Goal: Task Accomplishment & Management: Use online tool/utility

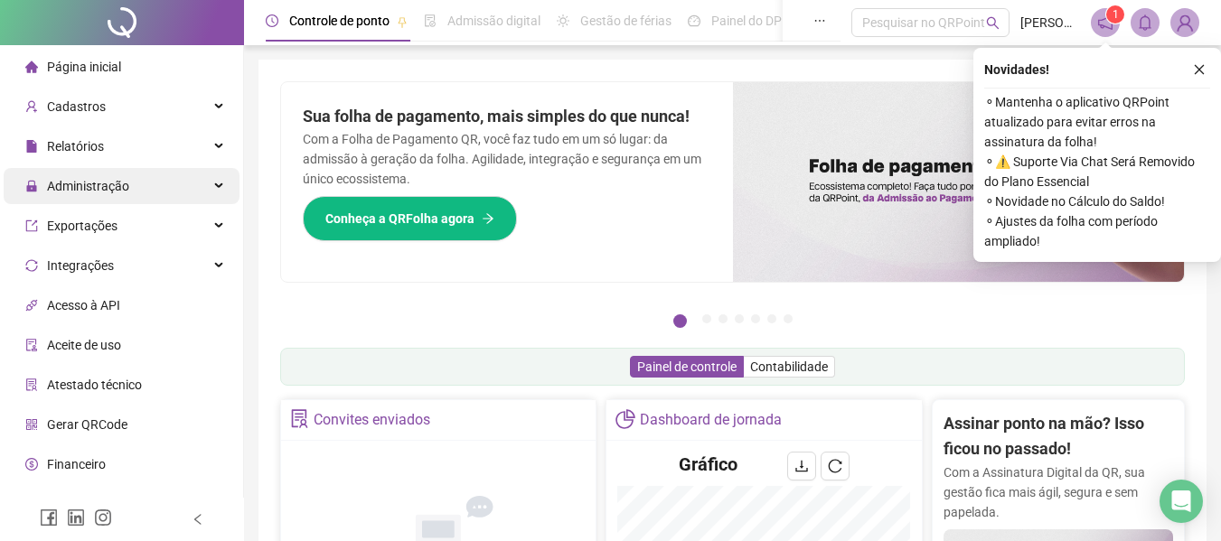
click at [152, 187] on div "Administração" at bounding box center [122, 186] width 236 height 36
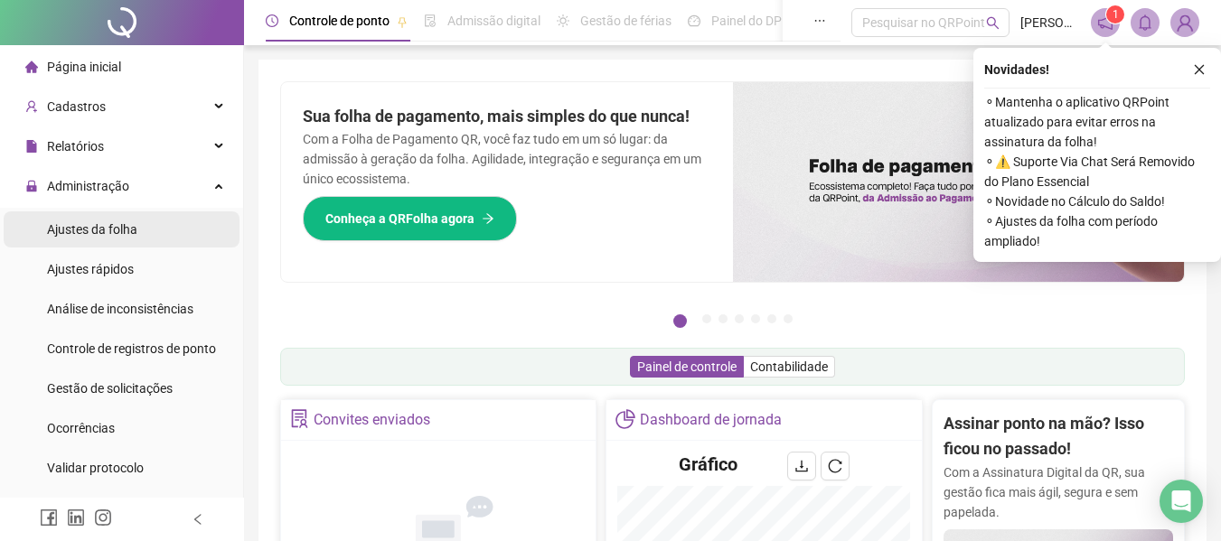
click at [156, 230] on li "Ajustes da folha" at bounding box center [122, 229] width 236 height 36
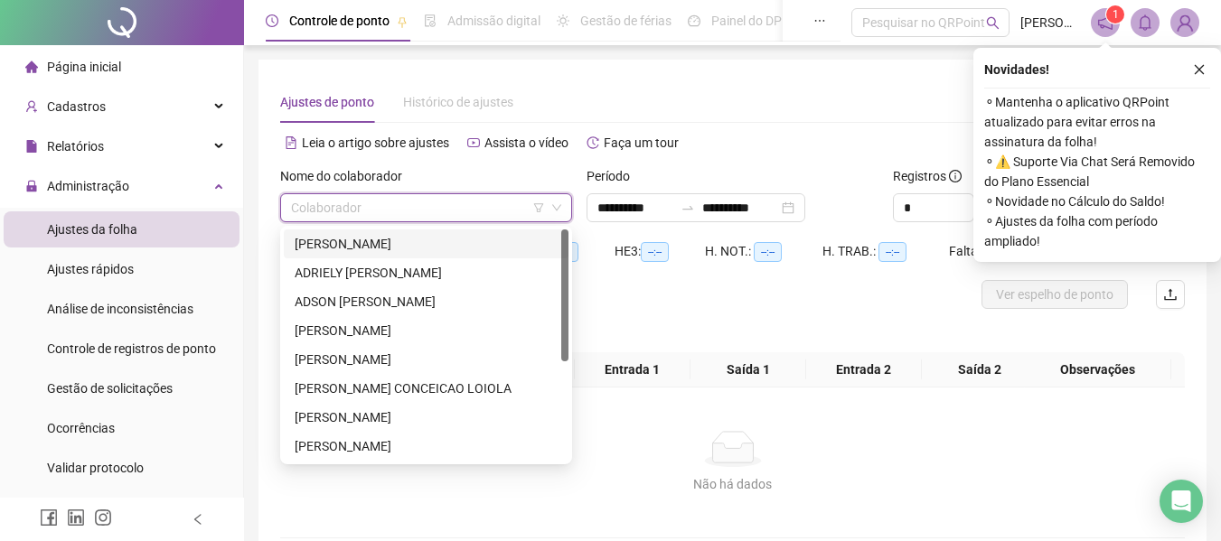
click at [302, 204] on input "search" at bounding box center [418, 207] width 254 height 27
click at [389, 230] on div "ADILSON DE AZEVEDO DOS SANTOS" at bounding box center [426, 243] width 285 height 29
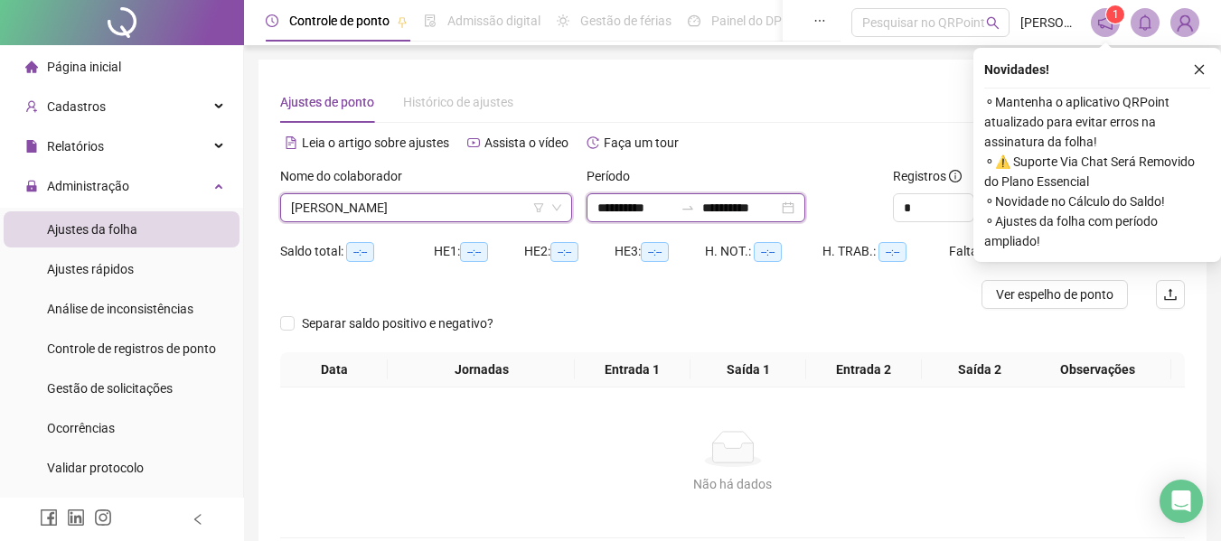
click at [608, 206] on input "**********" at bounding box center [635, 208] width 76 height 20
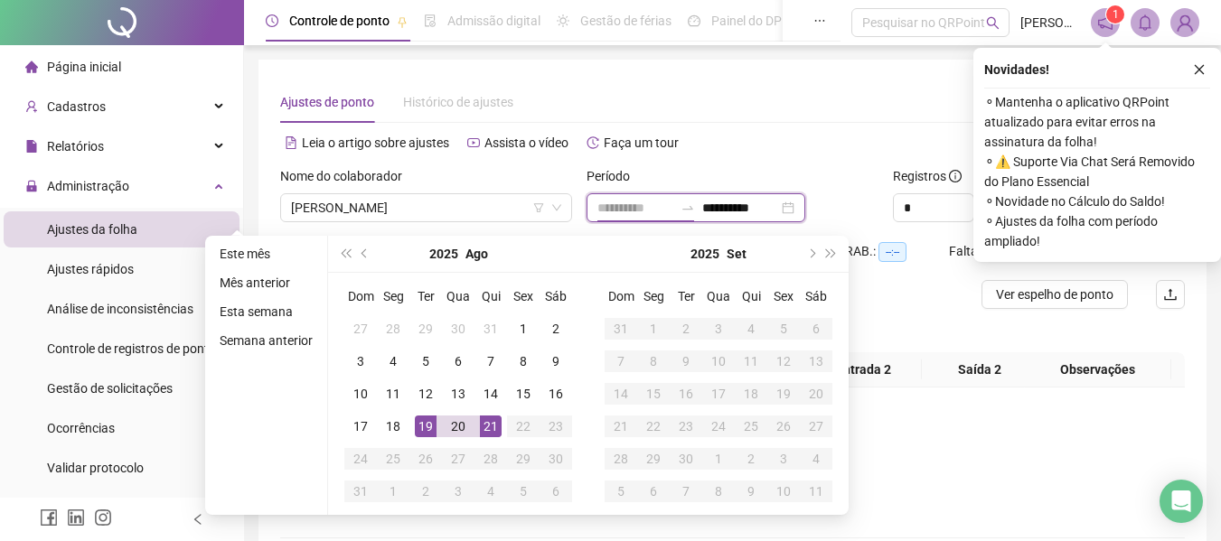
type input "**********"
click at [416, 426] on div "19" at bounding box center [426, 427] width 22 height 22
type input "**********"
click at [456, 424] on div "20" at bounding box center [458, 427] width 22 height 22
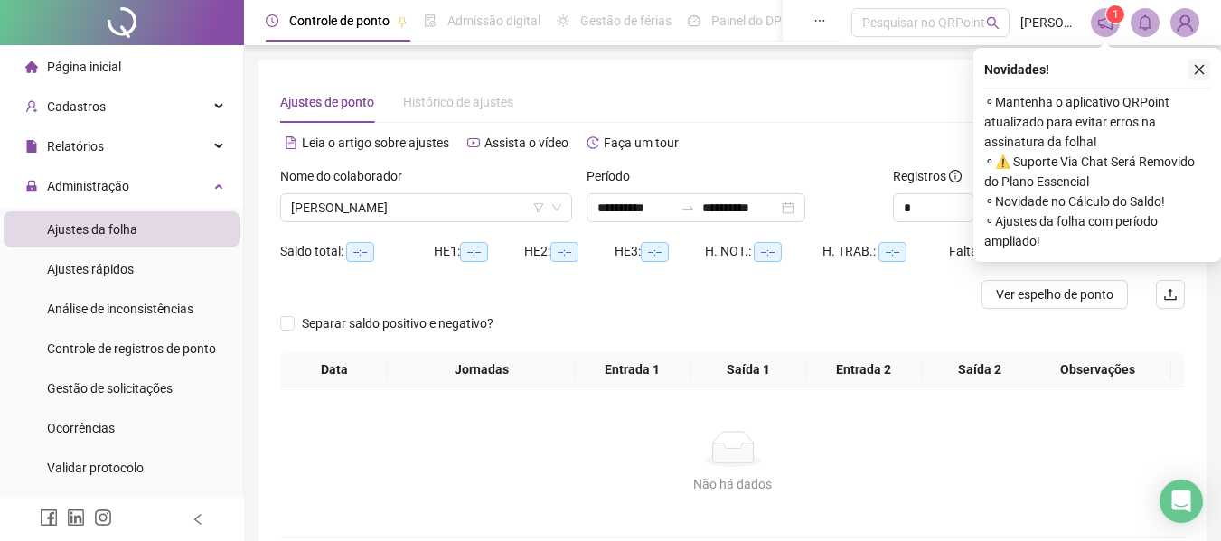
click at [1202, 67] on icon "close" at bounding box center [1199, 70] width 10 height 10
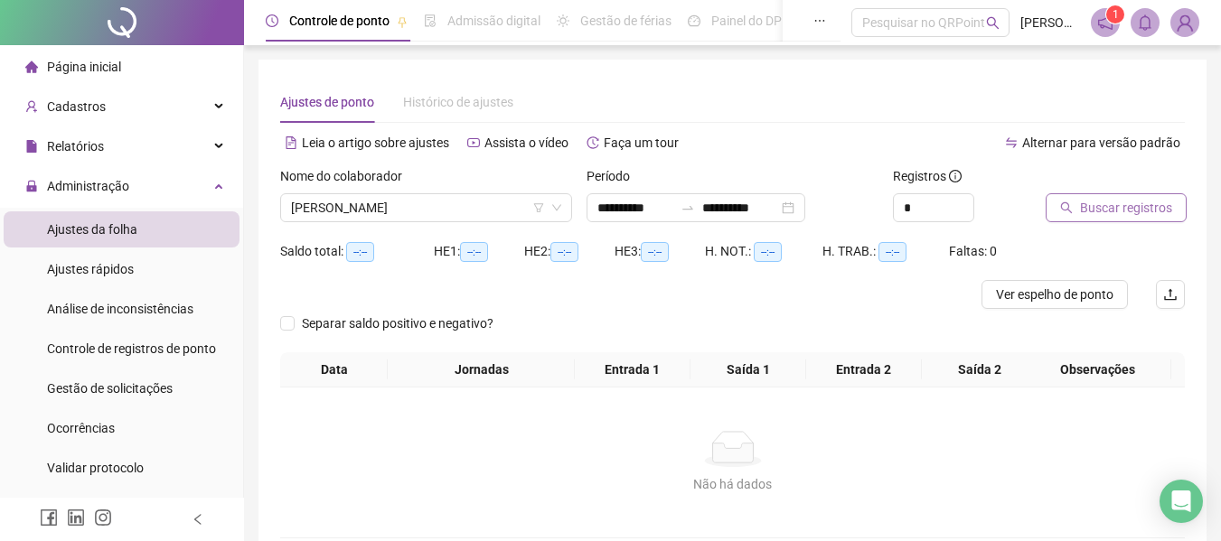
click at [1135, 210] on span "Buscar registros" at bounding box center [1126, 208] width 92 height 20
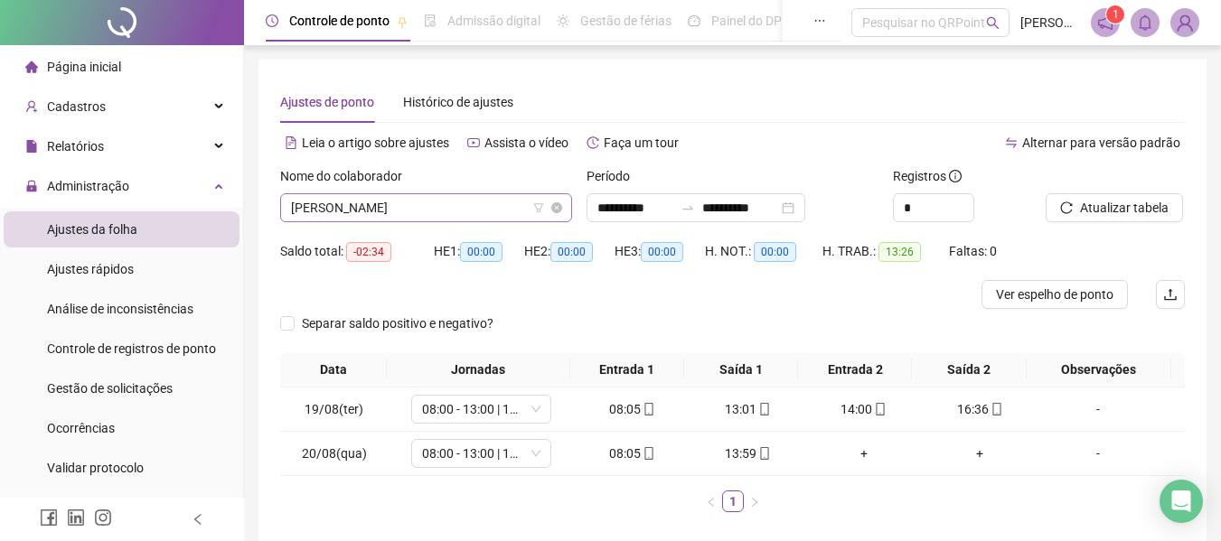
click at [411, 214] on span "ADILSON DE AZEVEDO DOS SANTOS" at bounding box center [426, 207] width 270 height 27
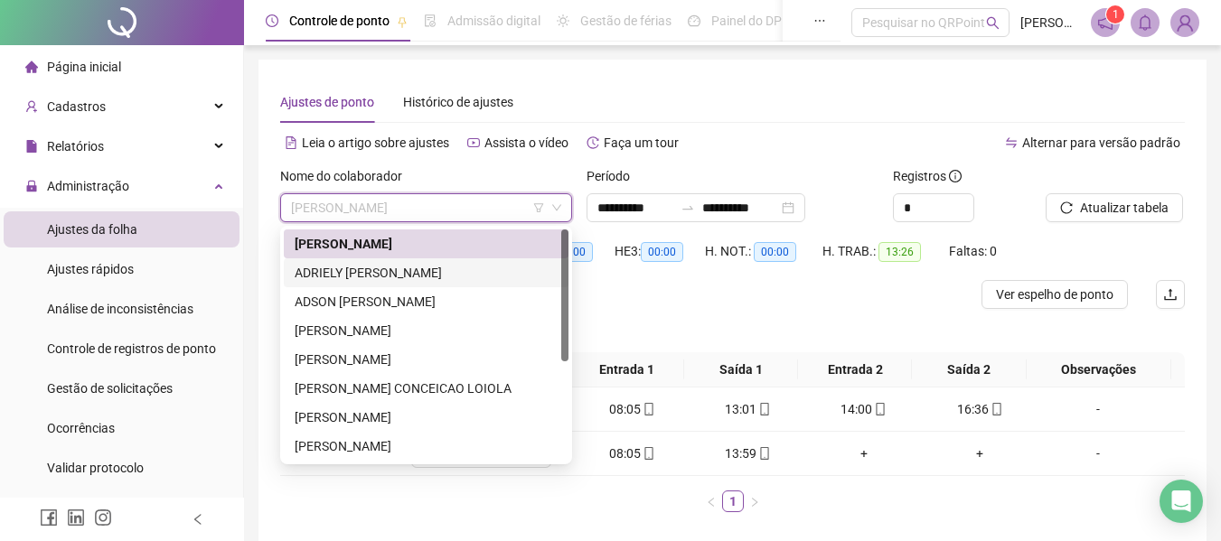
click at [485, 267] on div "ADRIELY CRISTINE DE LIMA ARAUJO" at bounding box center [426, 273] width 263 height 20
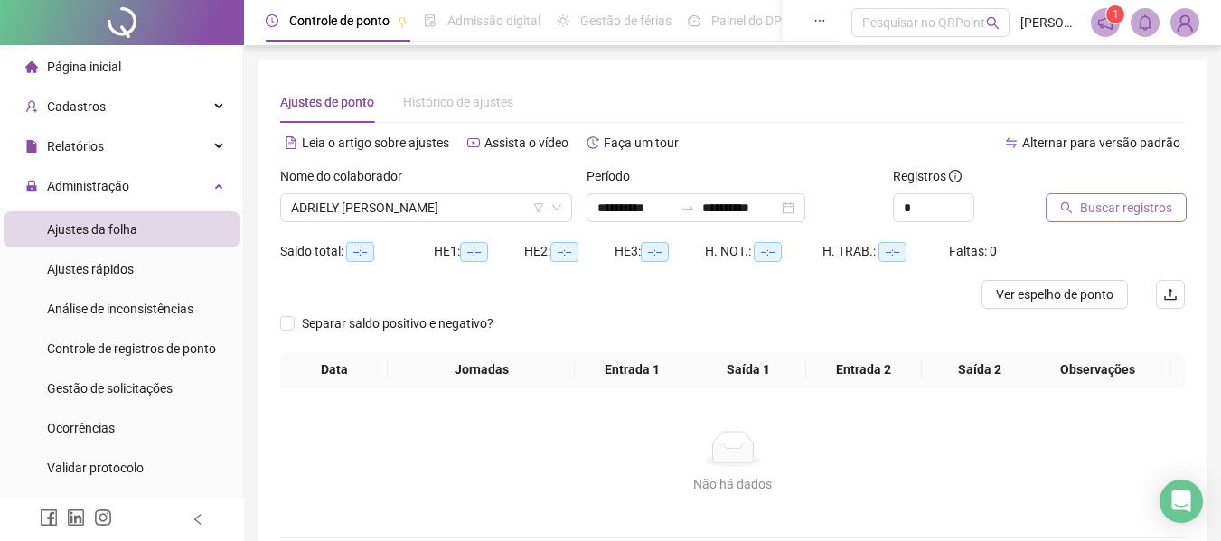
click at [1115, 199] on span "Buscar registros" at bounding box center [1126, 208] width 92 height 20
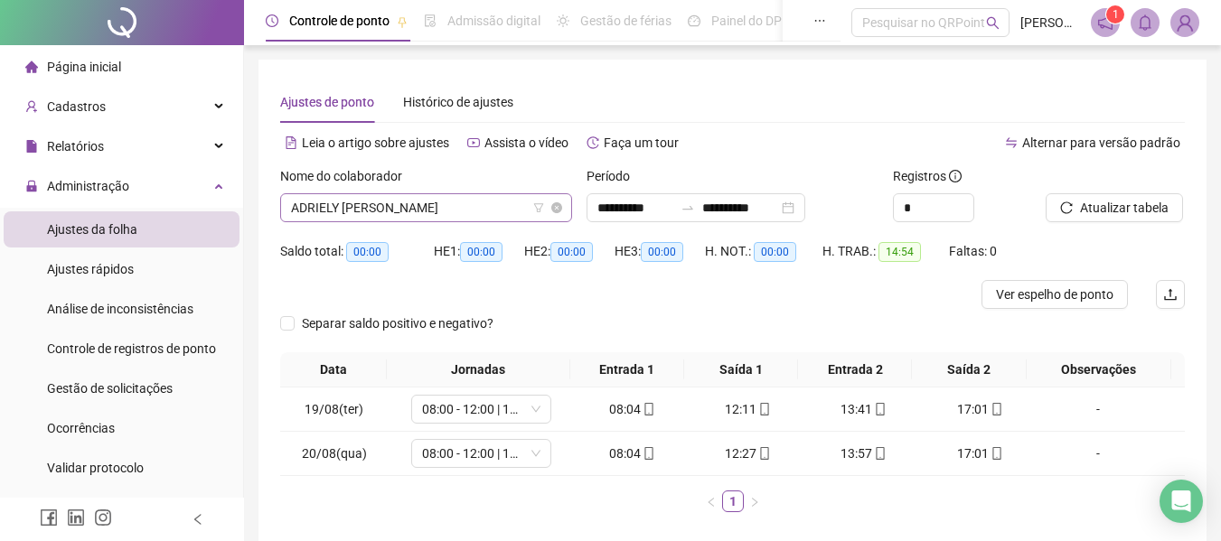
click at [432, 198] on span "ADRIELY CRISTINE DE LIMA ARAUJO" at bounding box center [426, 207] width 270 height 27
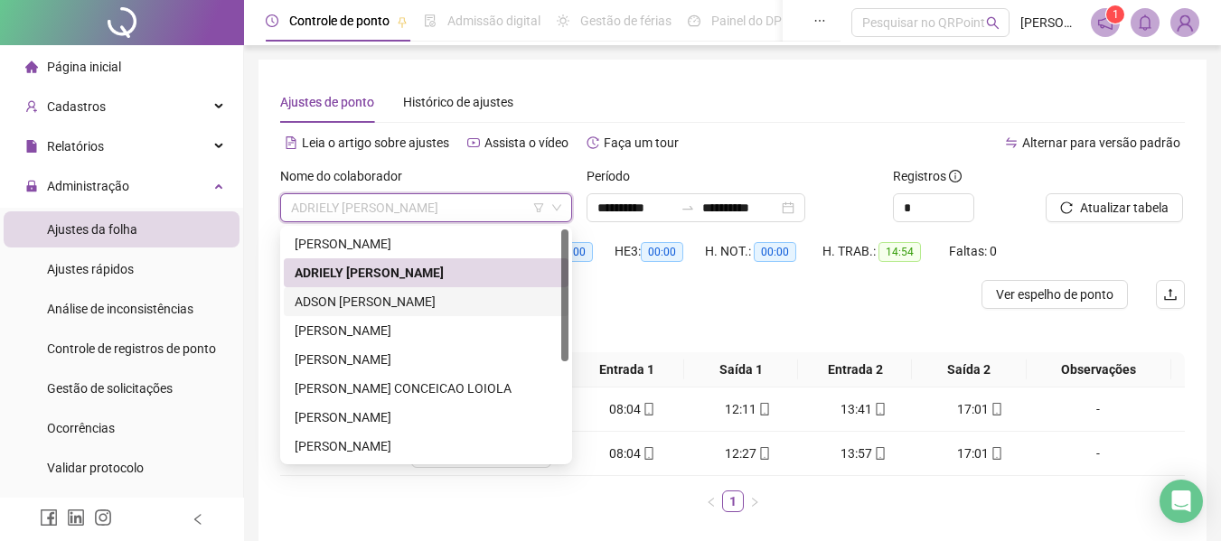
click at [415, 301] on div "ADSON LUCAS MESCOUTO VIEIRA DA SILVA" at bounding box center [426, 302] width 263 height 20
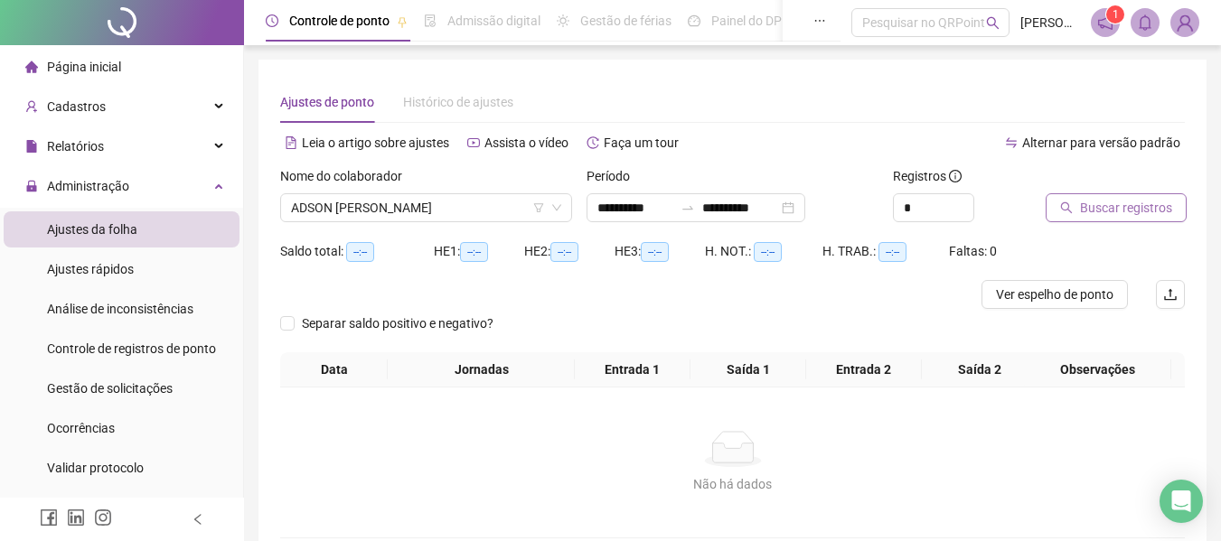
click at [1075, 210] on button "Buscar registros" at bounding box center [1115, 207] width 141 height 29
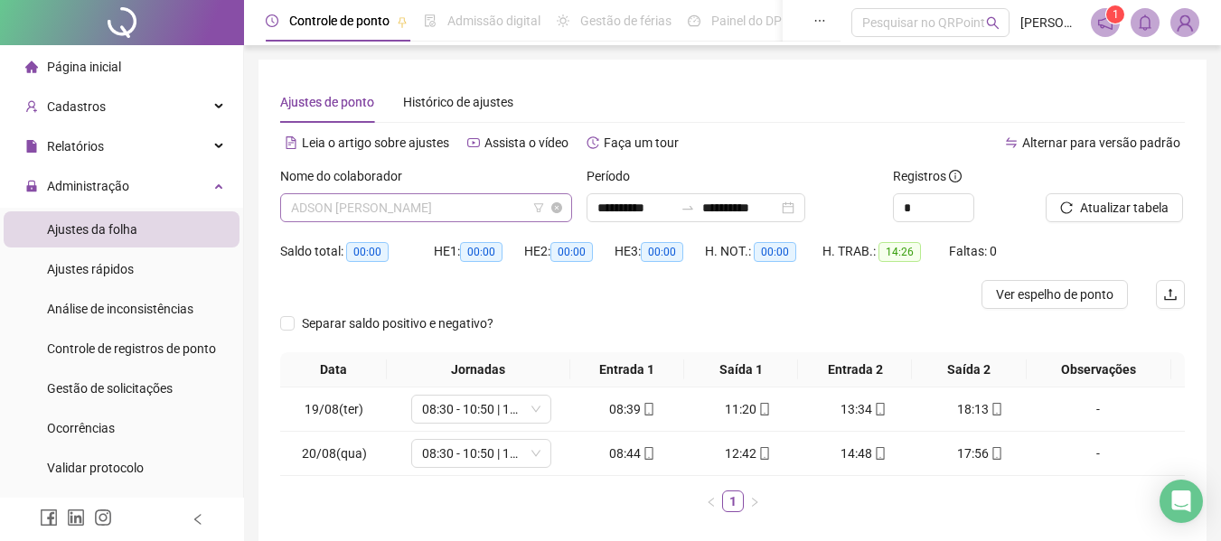
click at [500, 204] on span "ADSON LUCAS MESCOUTO VIEIRA DA SILVA" at bounding box center [426, 207] width 270 height 27
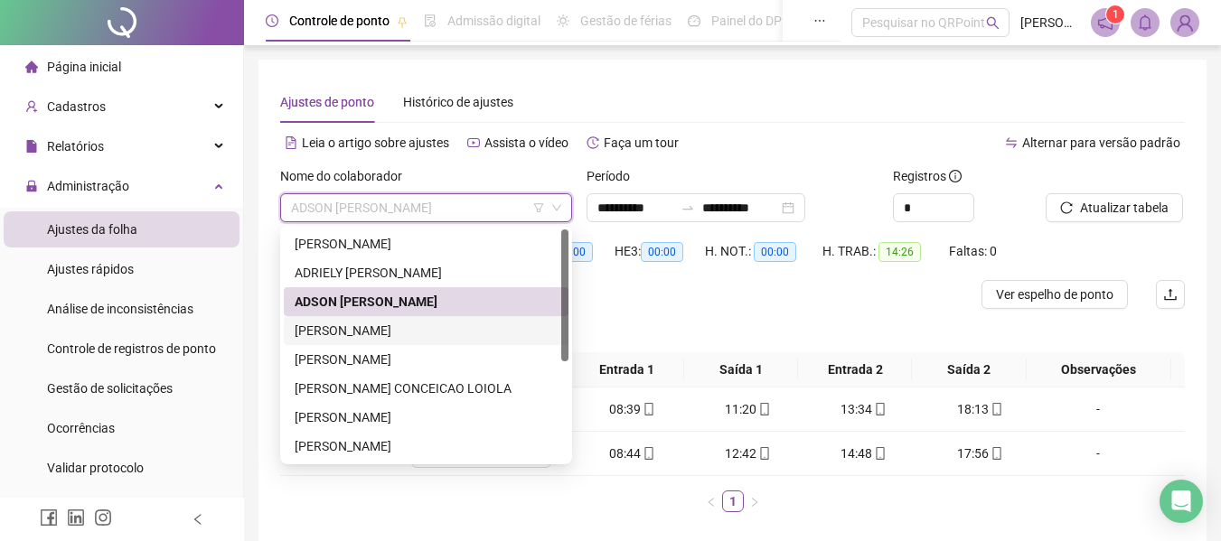
click at [484, 333] on div "BIANCA BEATRIZ DE OLIVEIRA ARAUJO" at bounding box center [426, 331] width 263 height 20
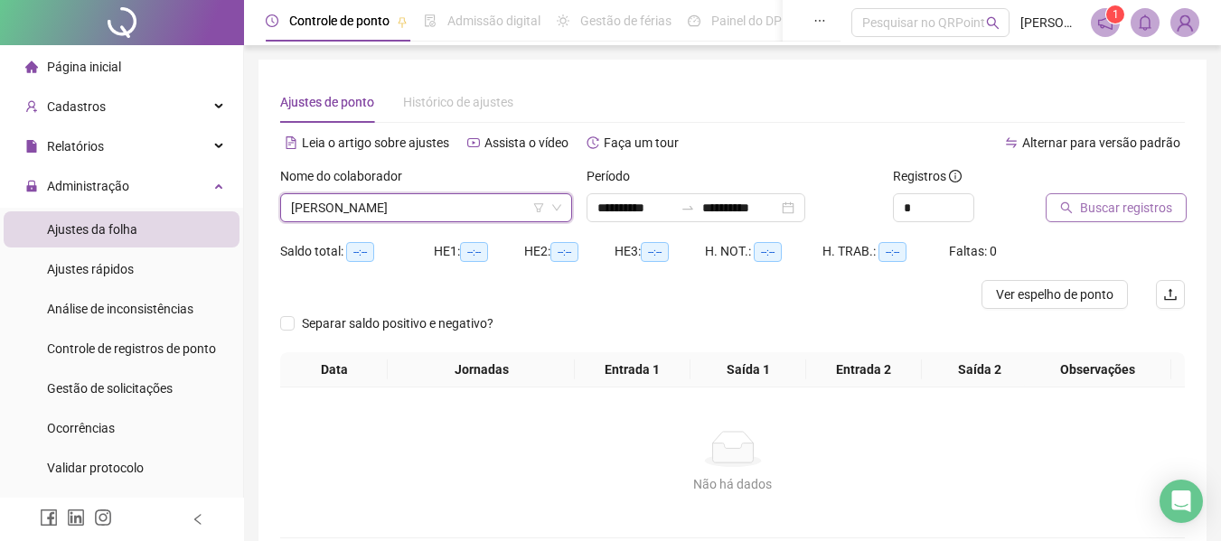
click at [1106, 210] on span "Buscar registros" at bounding box center [1126, 208] width 92 height 20
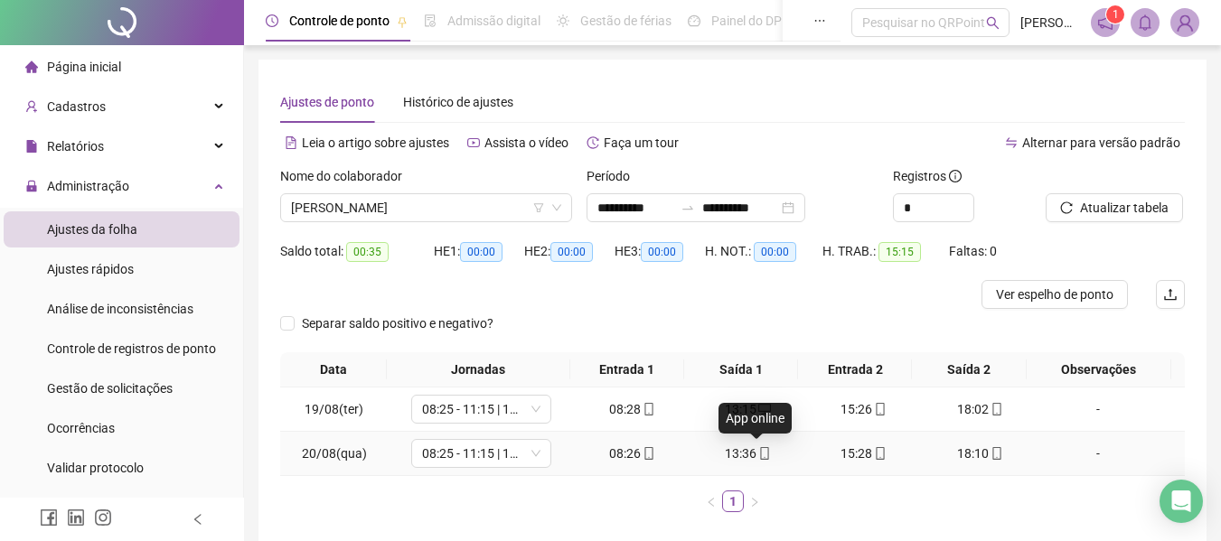
click at [758, 460] on span at bounding box center [763, 453] width 14 height 14
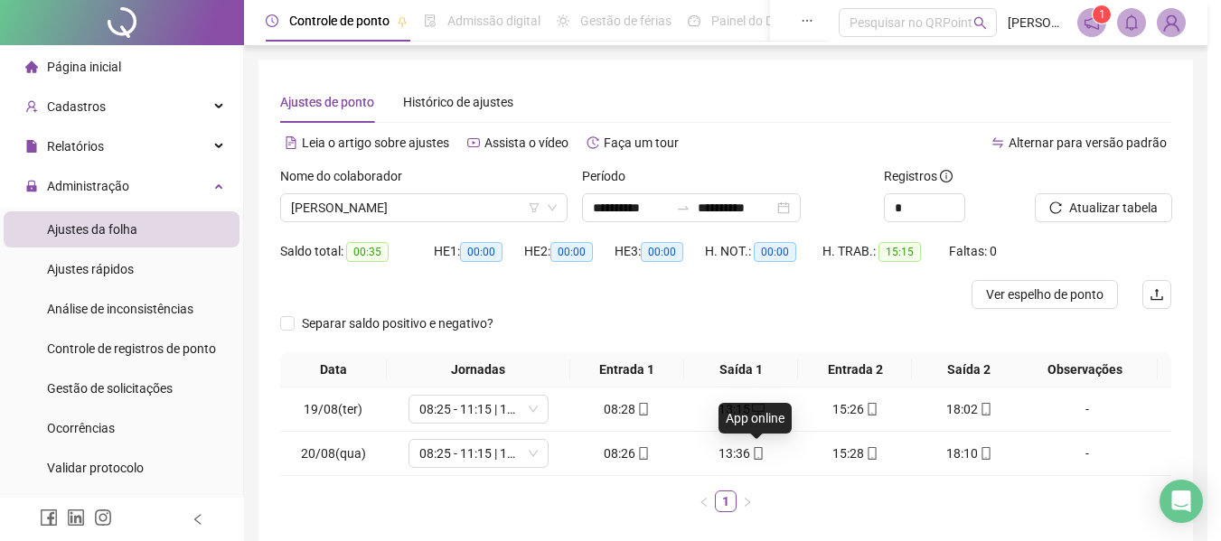
type input "**********"
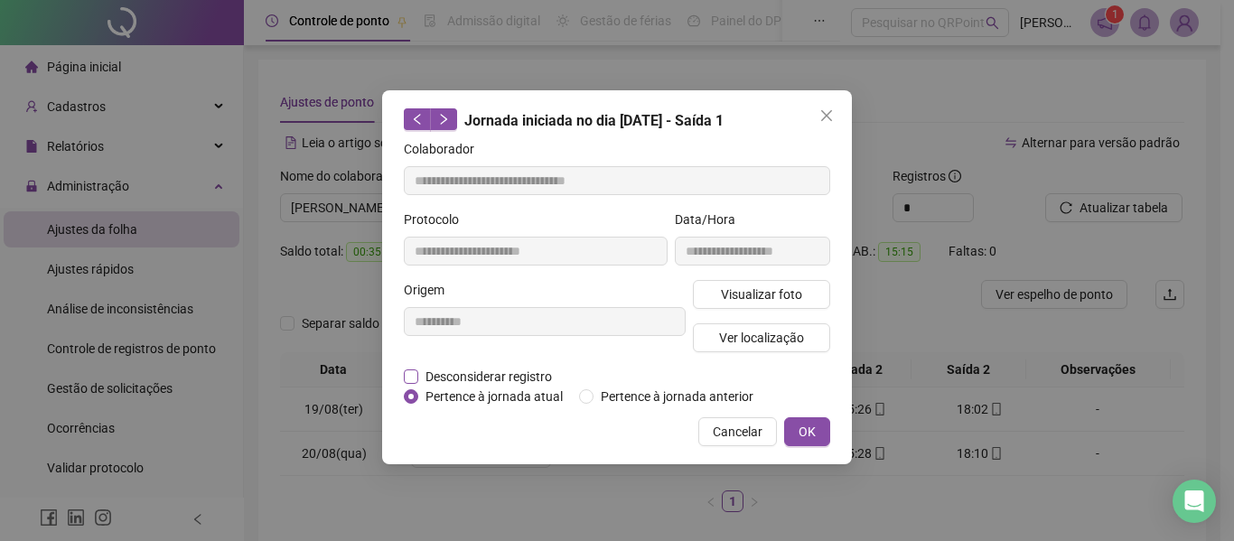
click at [496, 370] on span "Desconsiderar registro" at bounding box center [488, 377] width 141 height 20
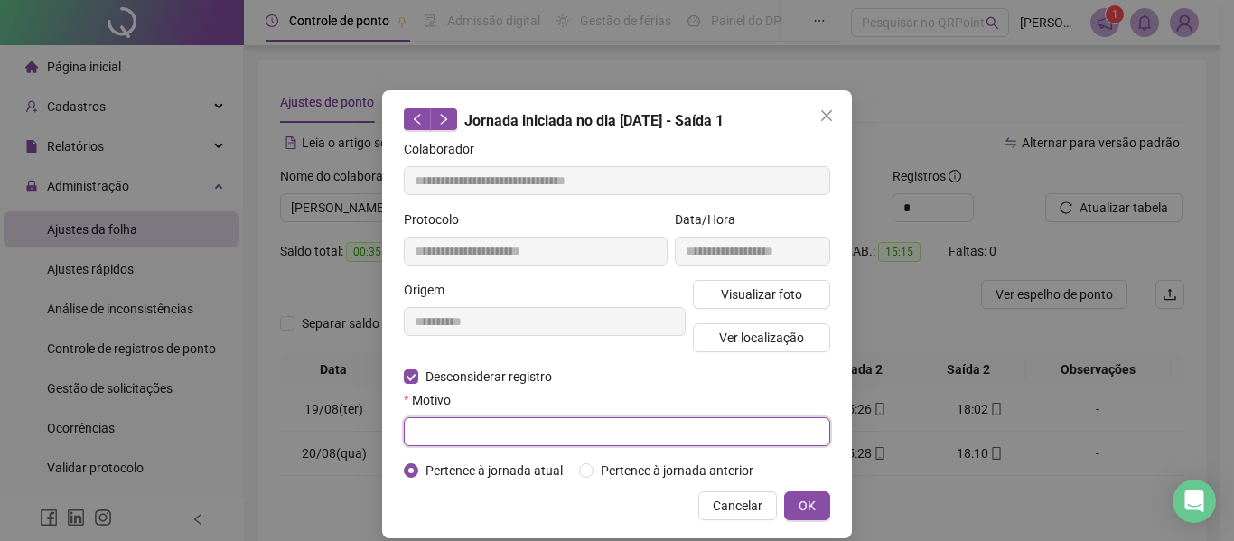
click at [484, 422] on input "text" at bounding box center [617, 431] width 426 height 29
type input "**"
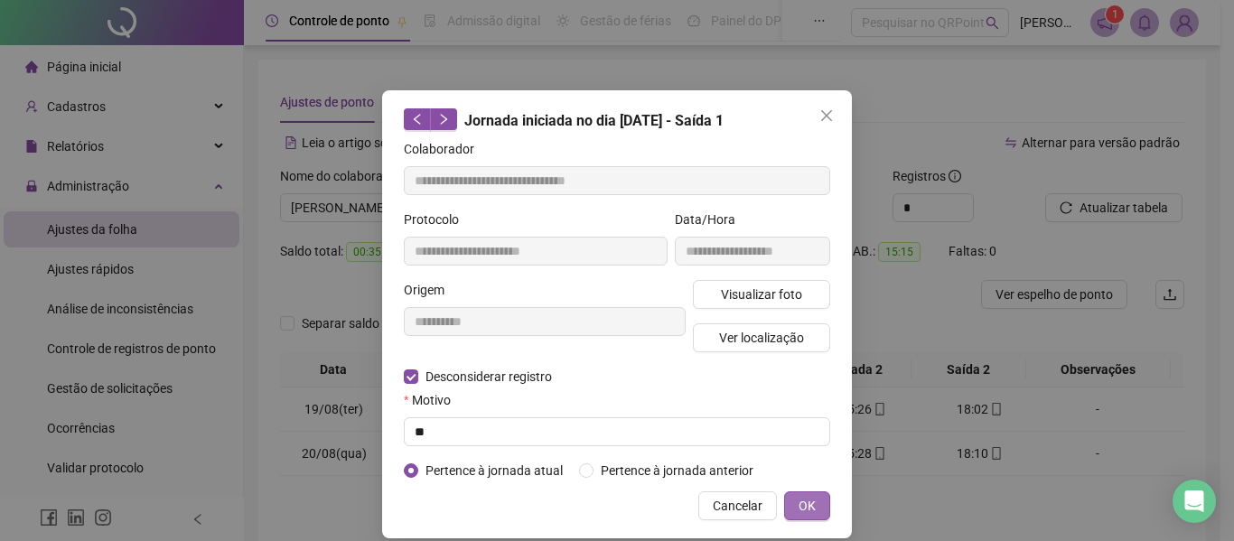
click at [815, 505] on button "OK" at bounding box center [807, 505] width 46 height 29
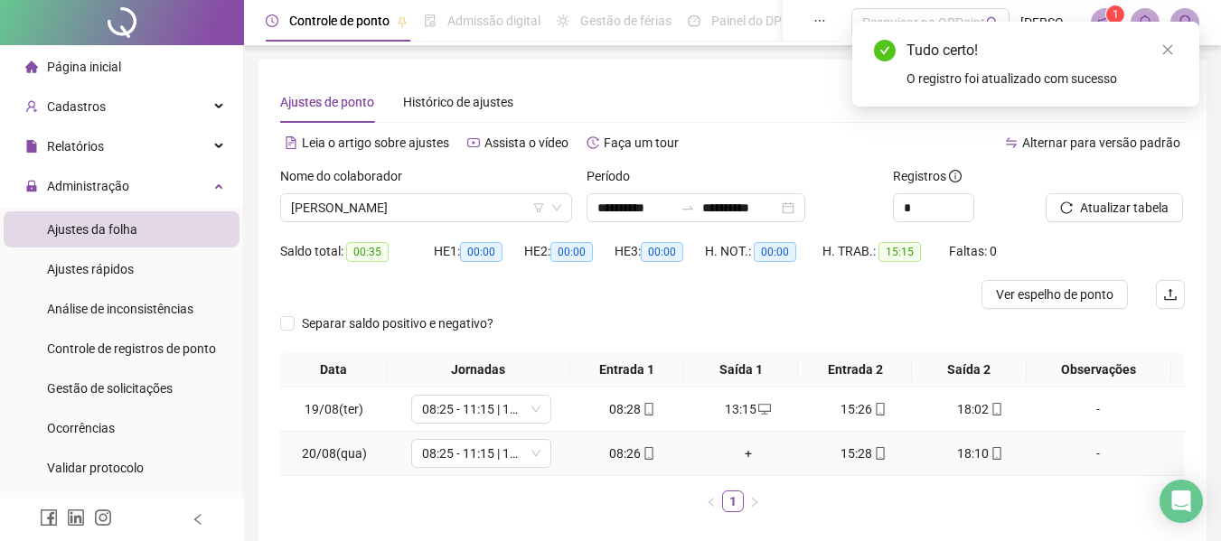
click at [740, 448] on div "+" at bounding box center [747, 454] width 101 height 20
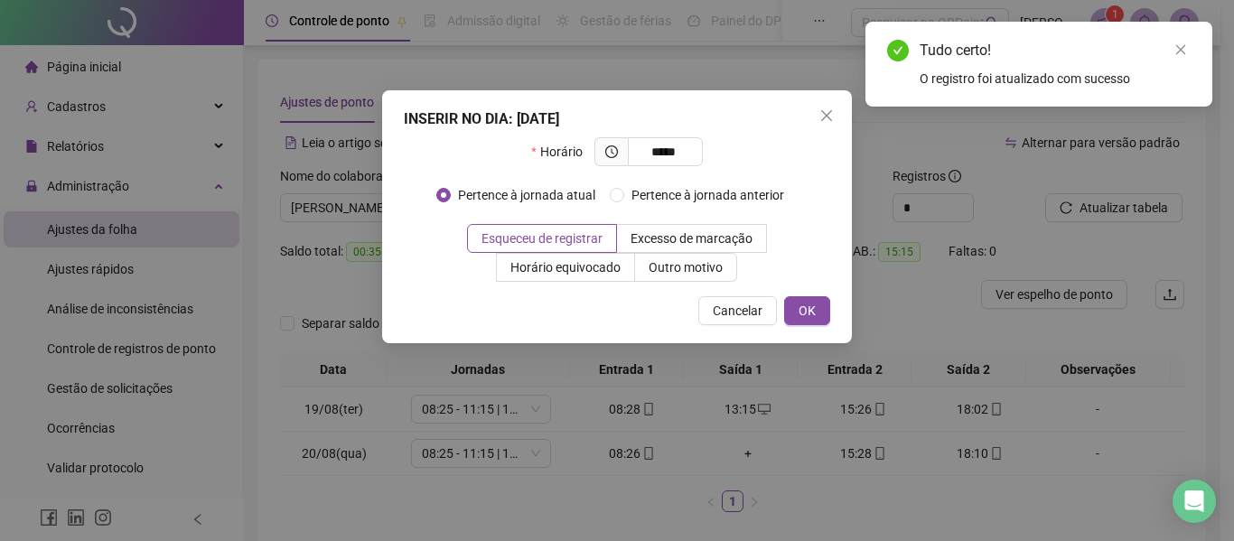
type input "*****"
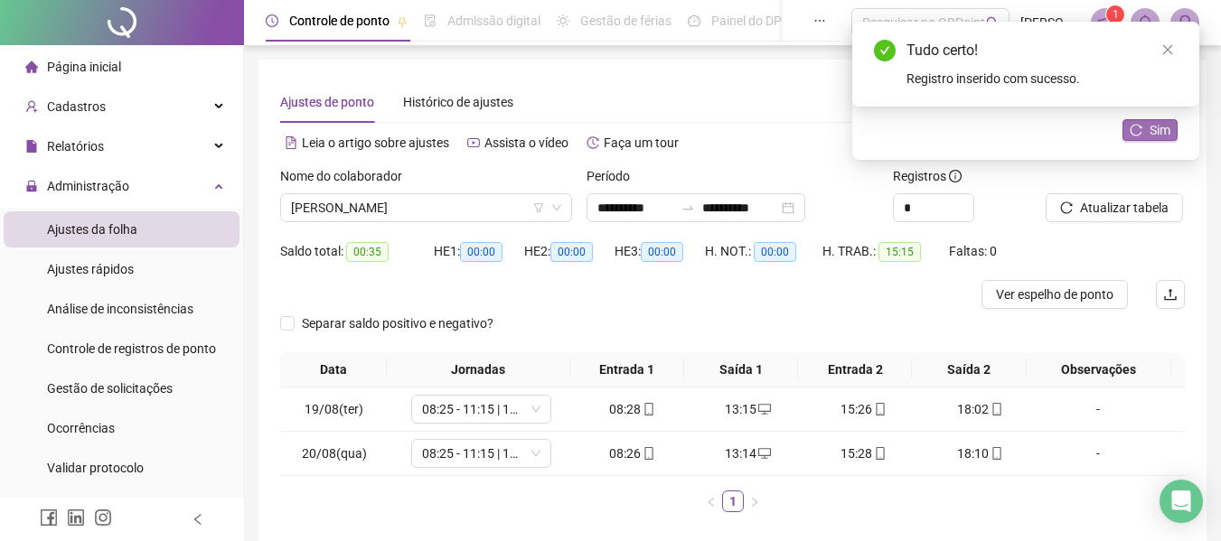
click at [1153, 138] on span "Sim" at bounding box center [1159, 130] width 21 height 20
click at [512, 220] on span "BIANCA BEATRIZ DE OLIVEIRA ARAUJO" at bounding box center [426, 207] width 270 height 27
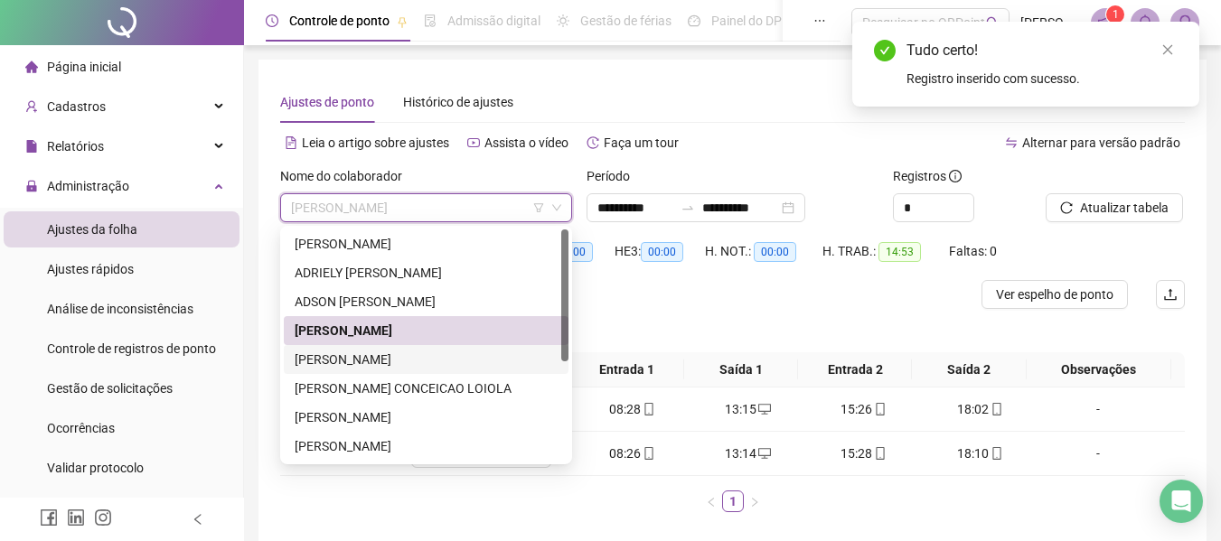
click at [405, 369] on div "CARLOS ALBERTO DE MOURA FREIRE NETO" at bounding box center [426, 360] width 263 height 20
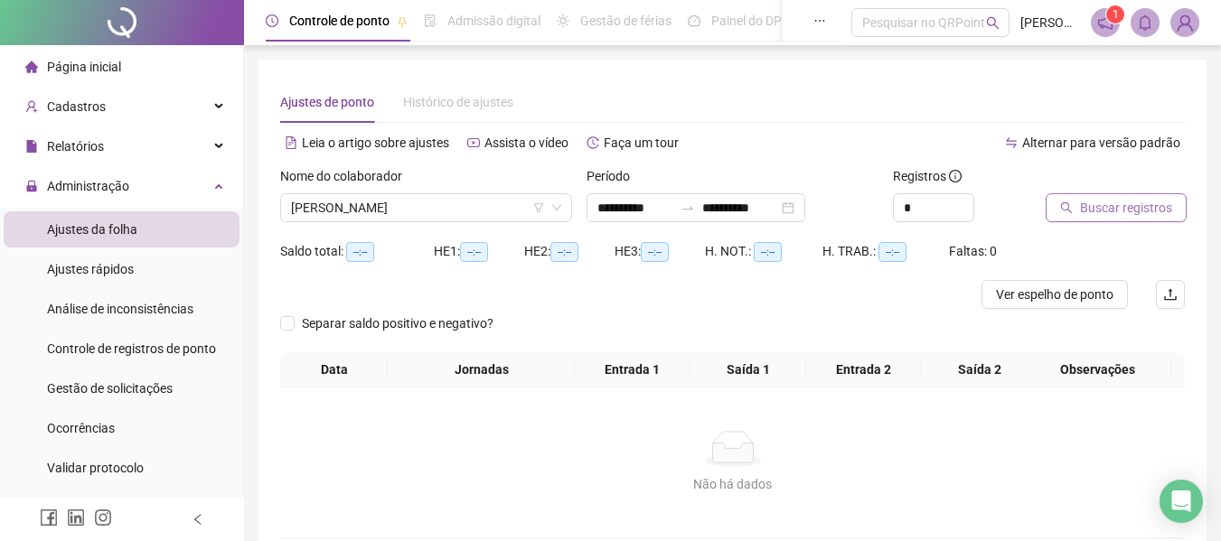
click at [1161, 215] on span "Buscar registros" at bounding box center [1126, 208] width 92 height 20
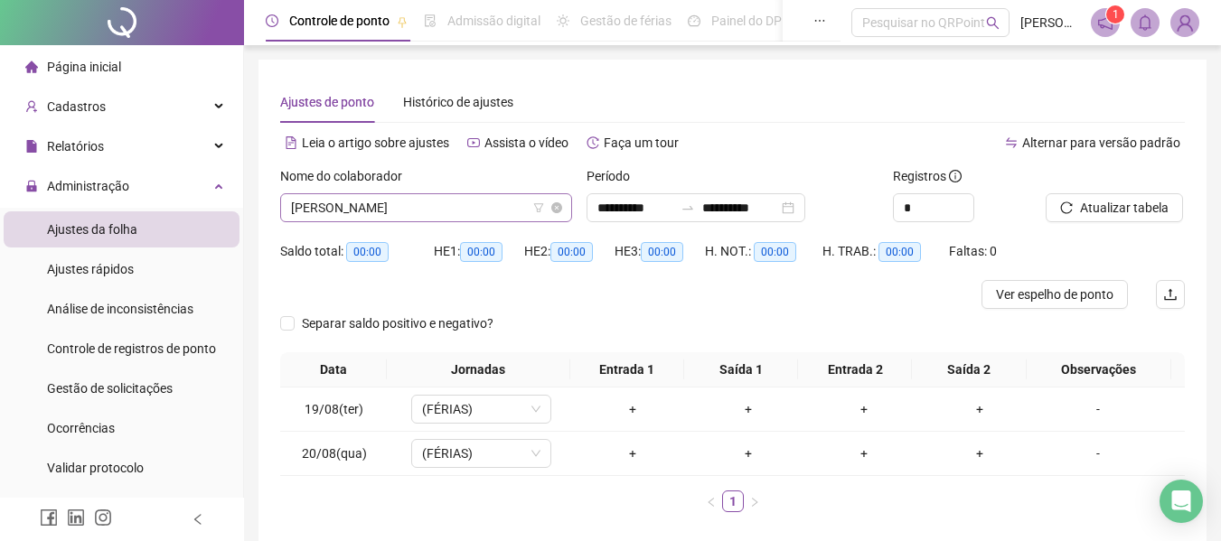
click at [439, 193] on div "CARLOS ALBERTO DE MOURA FREIRE NETO" at bounding box center [426, 207] width 292 height 29
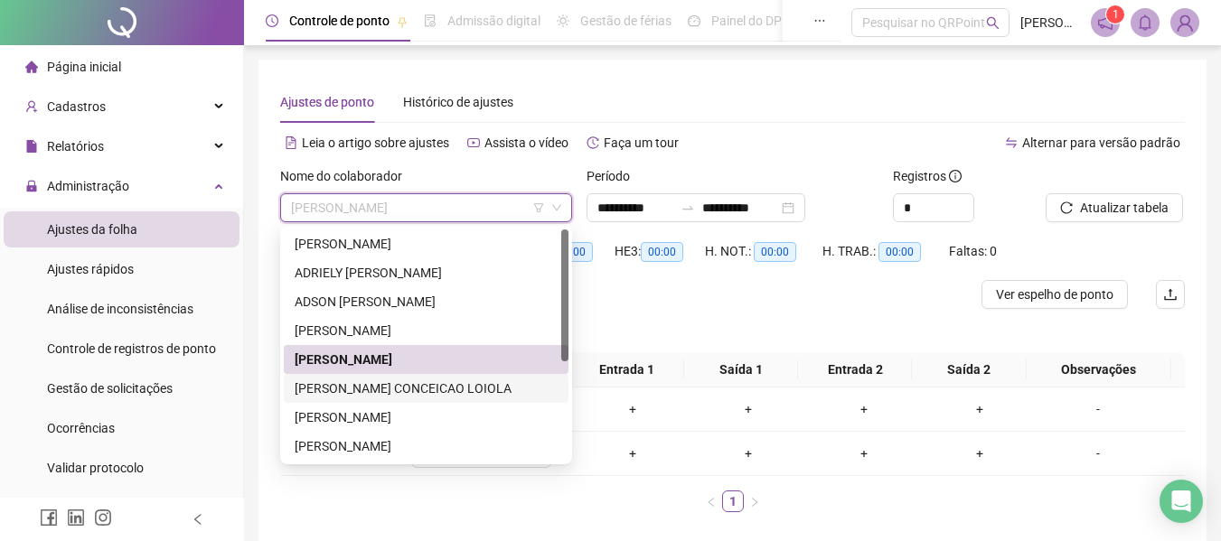
click at [388, 380] on div "FERNANDO NELBO CONCEICAO LOIOLA" at bounding box center [426, 389] width 263 height 20
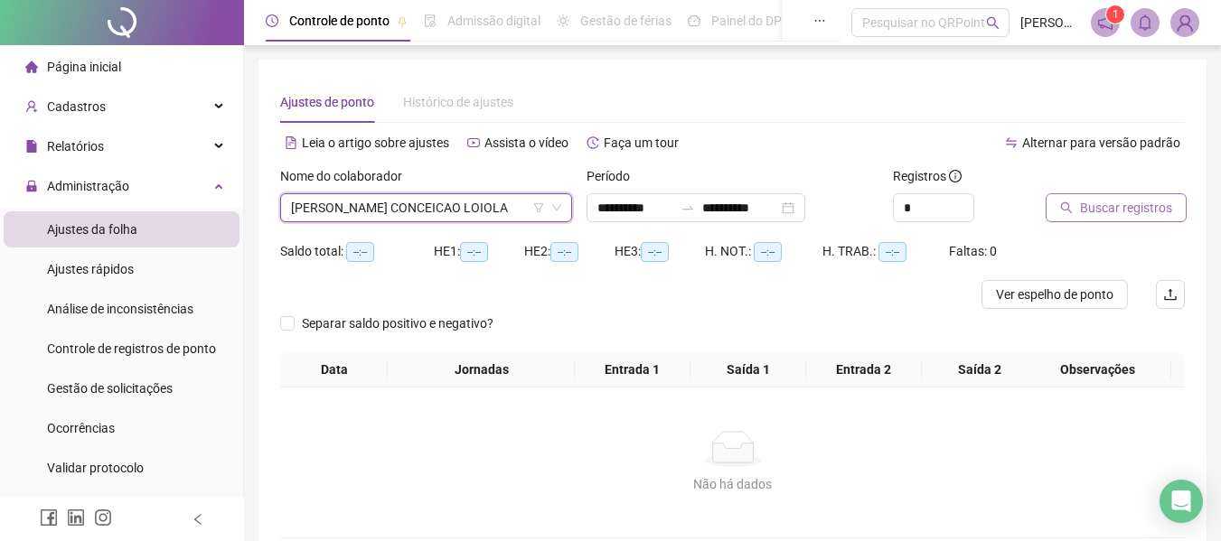
click at [1119, 212] on span "Buscar registros" at bounding box center [1126, 208] width 92 height 20
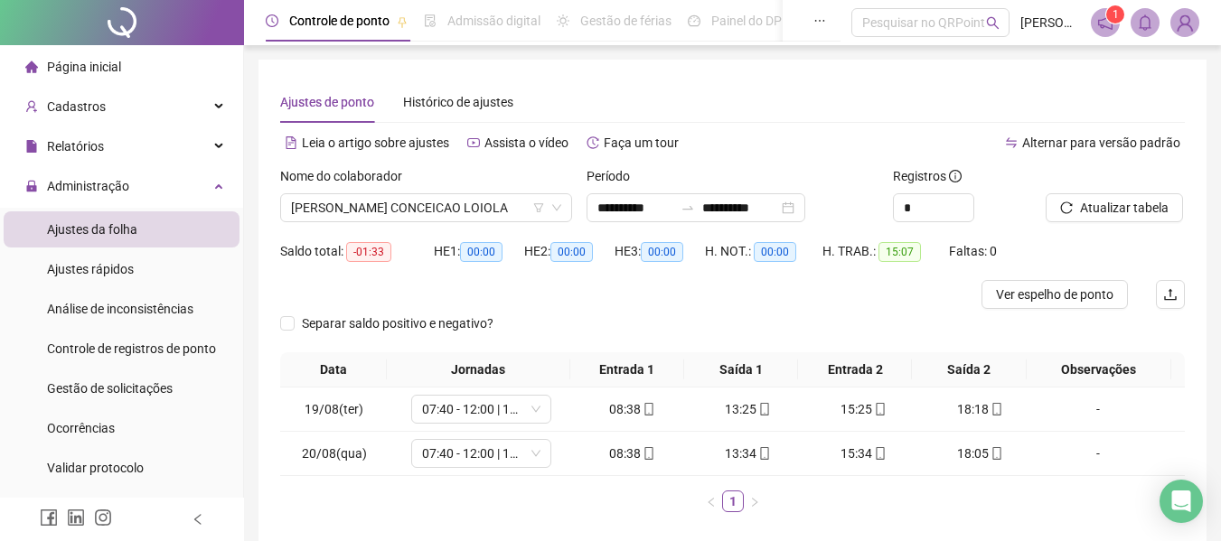
click at [407, 228] on div "Nome do colaborador FERNANDO NELBO CONCEICAO LOIOLA" at bounding box center [426, 201] width 306 height 70
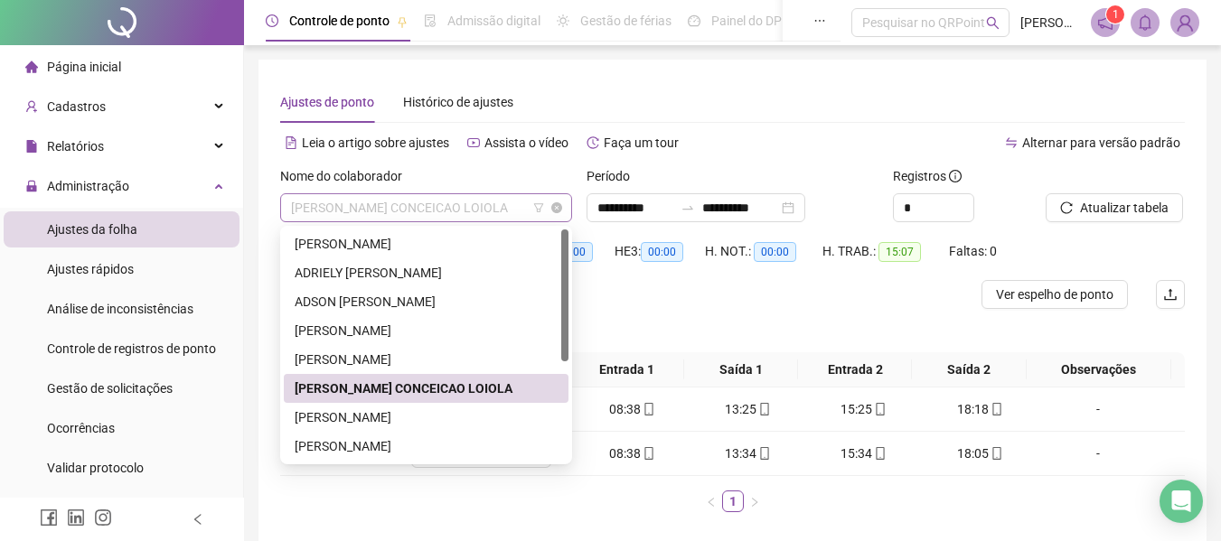
click at [439, 210] on span "FERNANDO NELBO CONCEICAO LOIOLA" at bounding box center [426, 207] width 270 height 27
click at [472, 422] on div "GABRIELA ALVEZ PINHEIRO" at bounding box center [426, 417] width 263 height 20
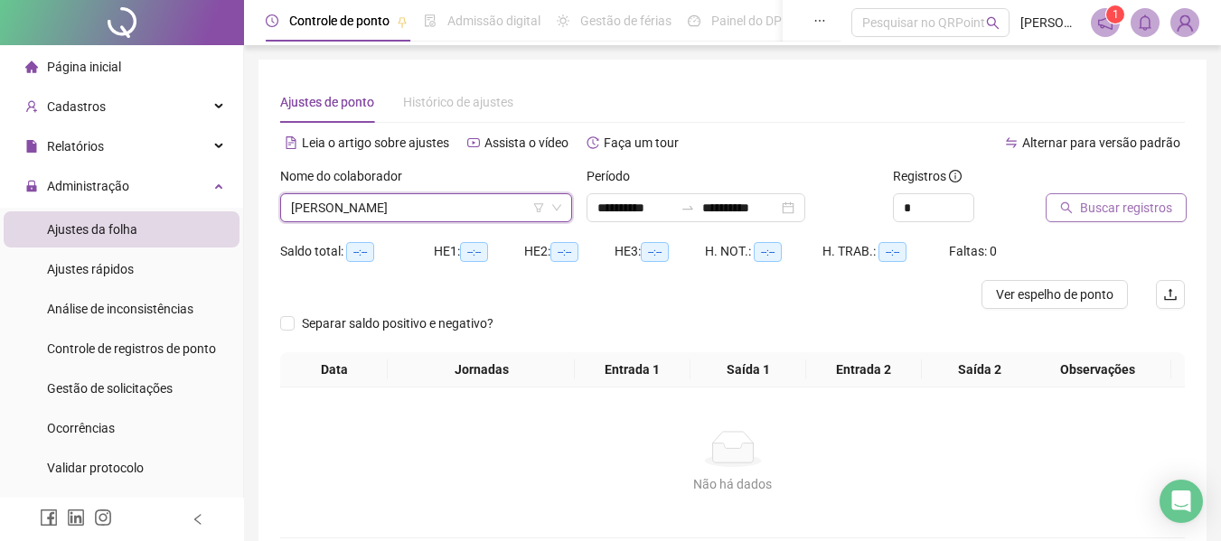
click at [1077, 211] on button "Buscar registros" at bounding box center [1115, 207] width 141 height 29
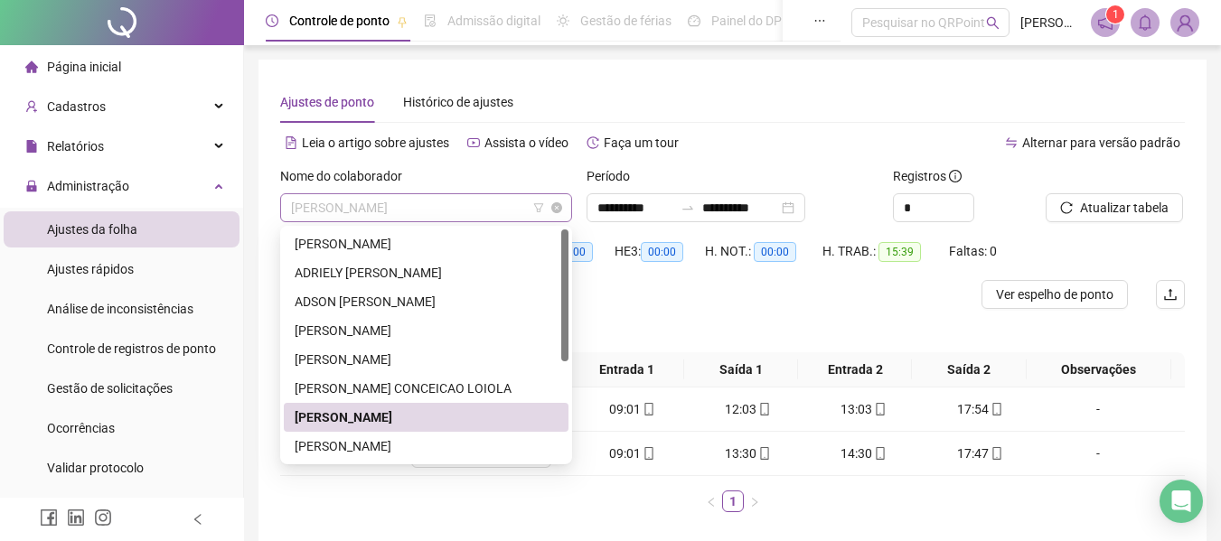
click at [439, 221] on div "GABRIELA ALVEZ PINHEIRO" at bounding box center [426, 207] width 292 height 29
click at [386, 444] on div "JONAS DA COSTA SANTOS" at bounding box center [426, 446] width 263 height 20
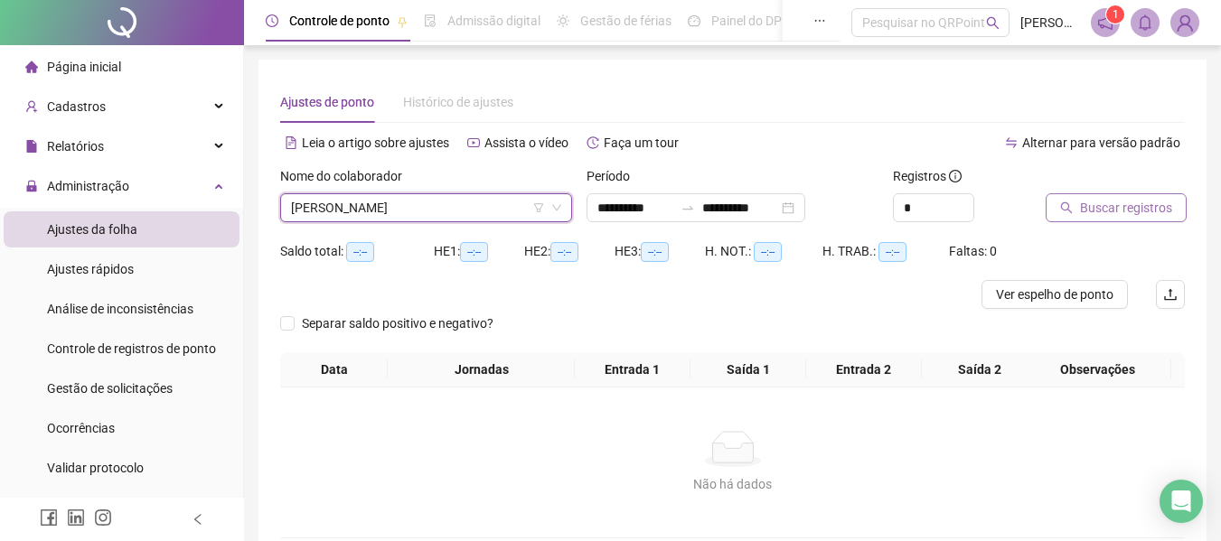
click at [1135, 202] on span "Buscar registros" at bounding box center [1126, 208] width 92 height 20
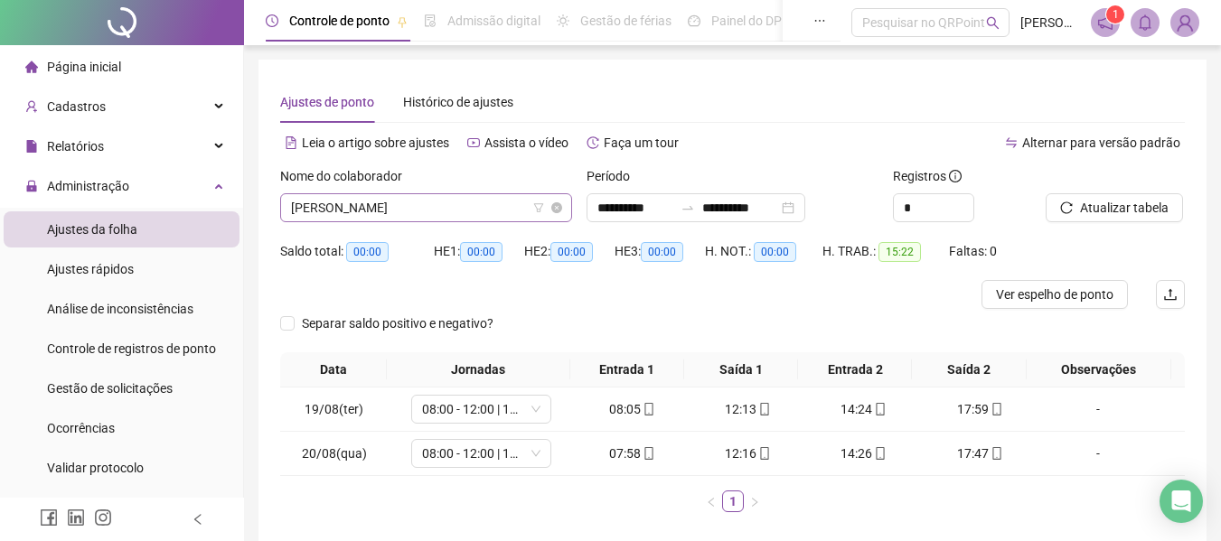
click at [385, 215] on span "JONAS DA COSTA SANTOS" at bounding box center [426, 207] width 270 height 27
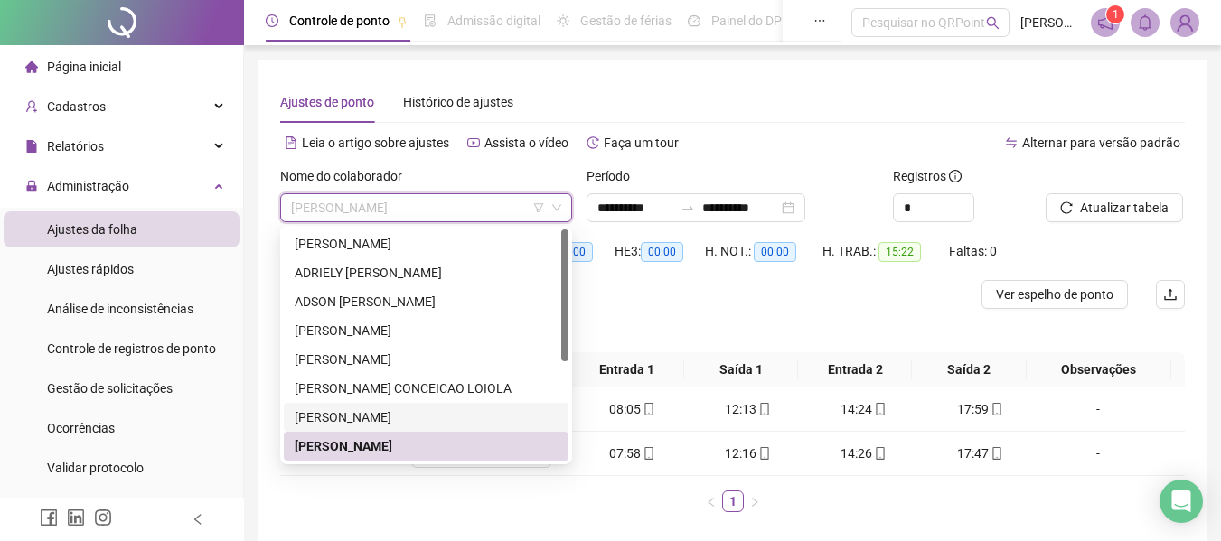
scroll to position [90, 0]
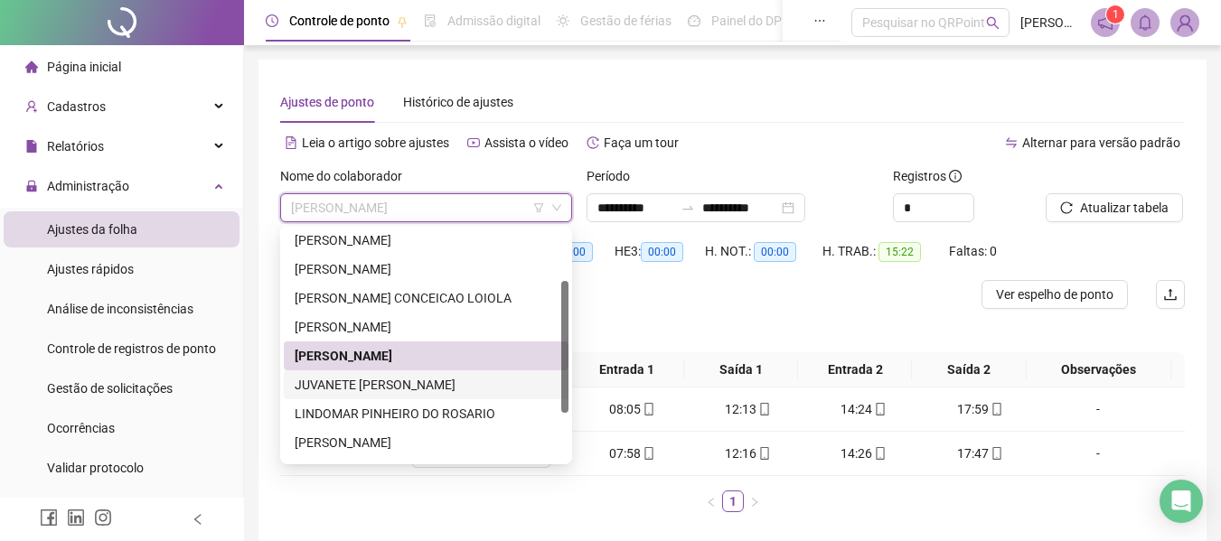
click at [405, 384] on div "JUVANETE KAROLAINE FONTEL DA SILVA" at bounding box center [426, 385] width 263 height 20
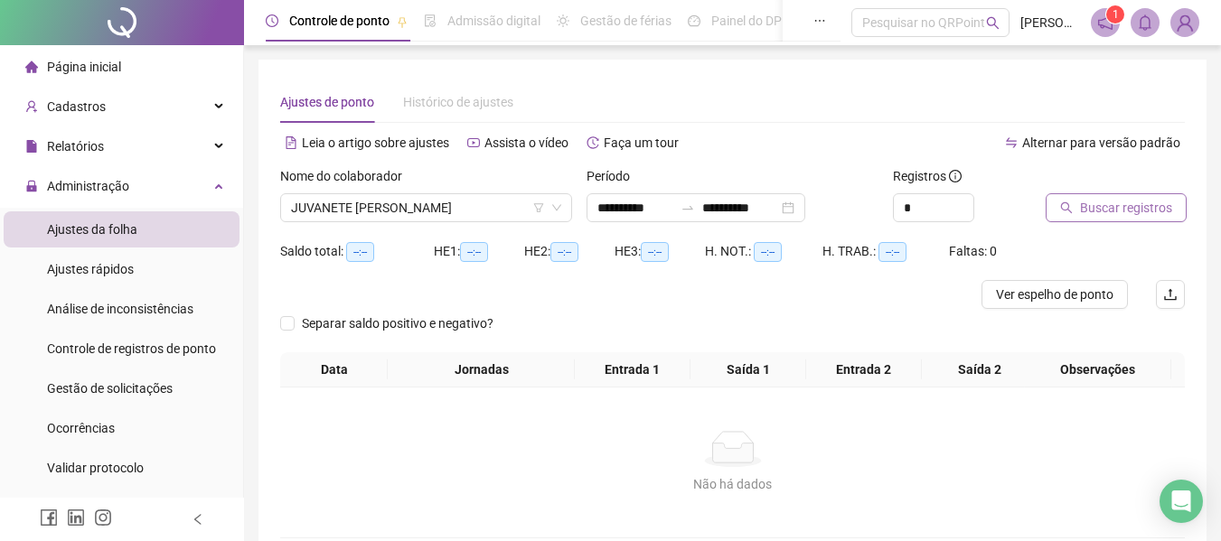
click at [1061, 221] on button "Buscar registros" at bounding box center [1115, 207] width 141 height 29
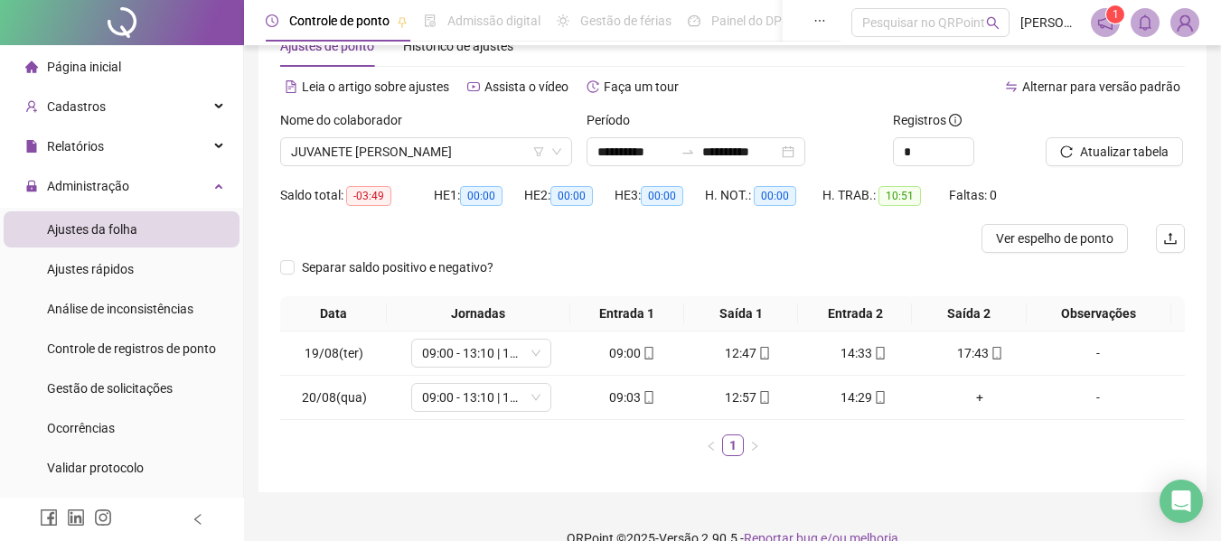
scroll to position [85, 0]
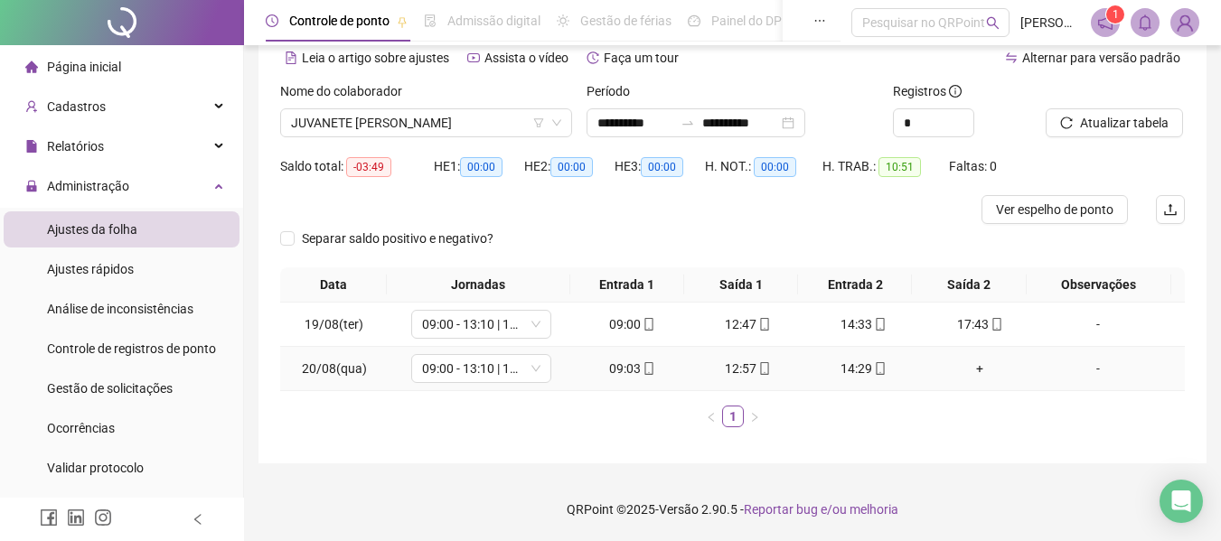
click at [973, 374] on div "+" at bounding box center [979, 369] width 101 height 20
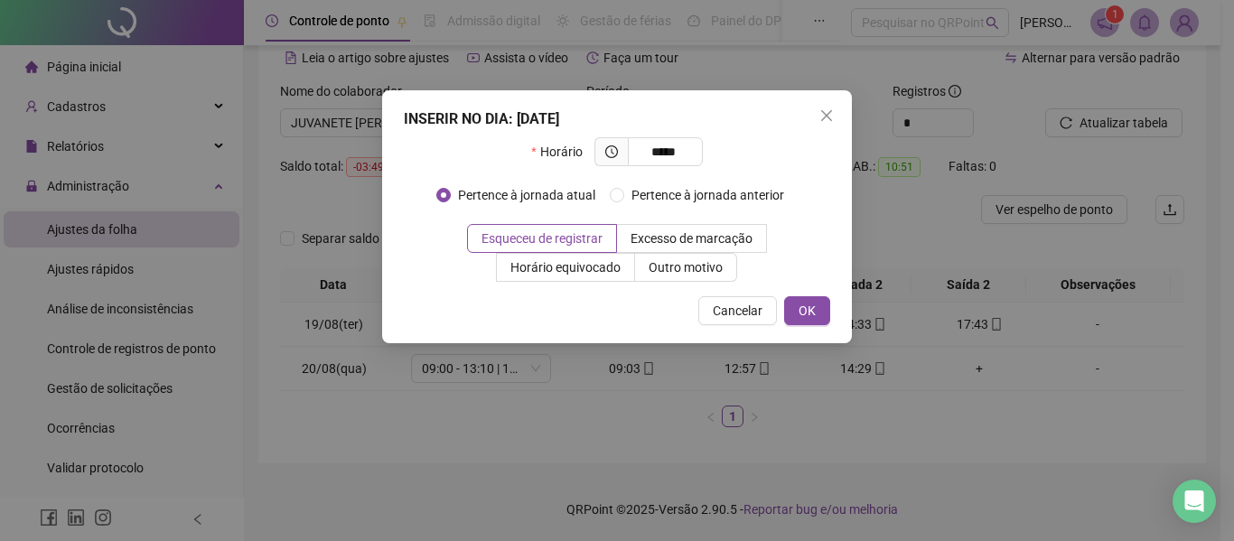
type input "*****"
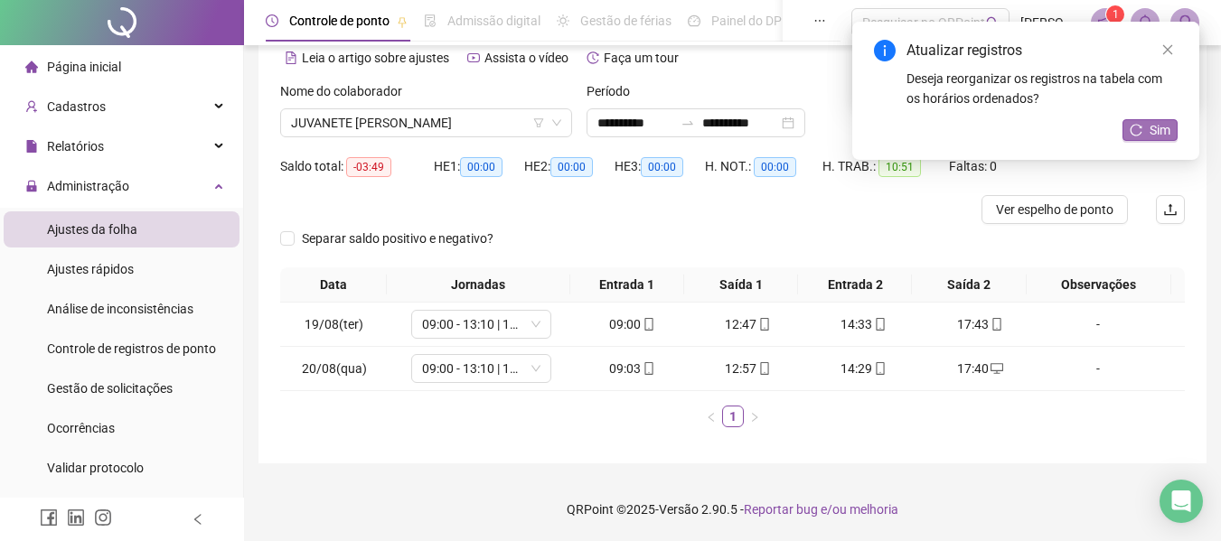
click at [1148, 121] on button "Sim" at bounding box center [1149, 130] width 55 height 22
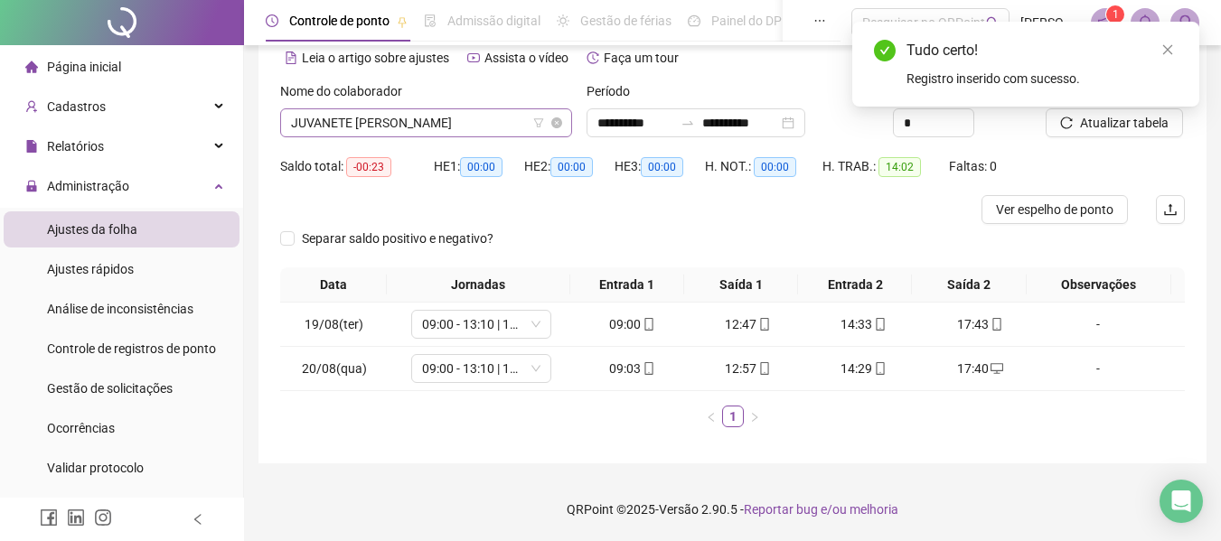
click at [355, 126] on span "JUVANETE KAROLAINE FONTEL DA SILVA" at bounding box center [426, 122] width 270 height 27
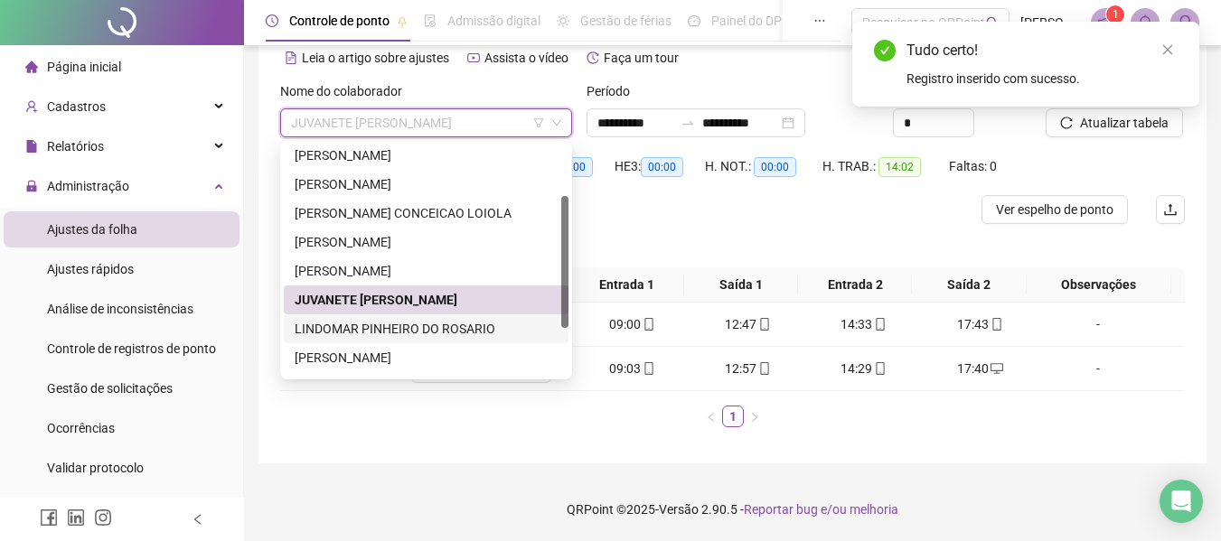
click at [395, 323] on div "LINDOMAR PINHEIRO DO ROSARIO" at bounding box center [426, 329] width 263 height 20
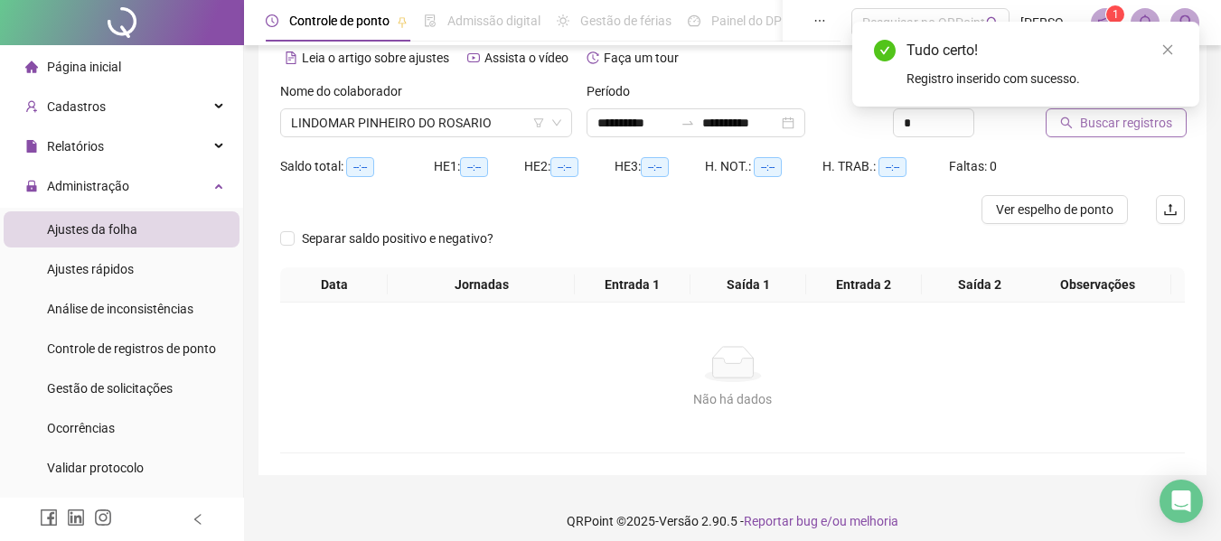
click at [1048, 125] on button "Buscar registros" at bounding box center [1115, 122] width 141 height 29
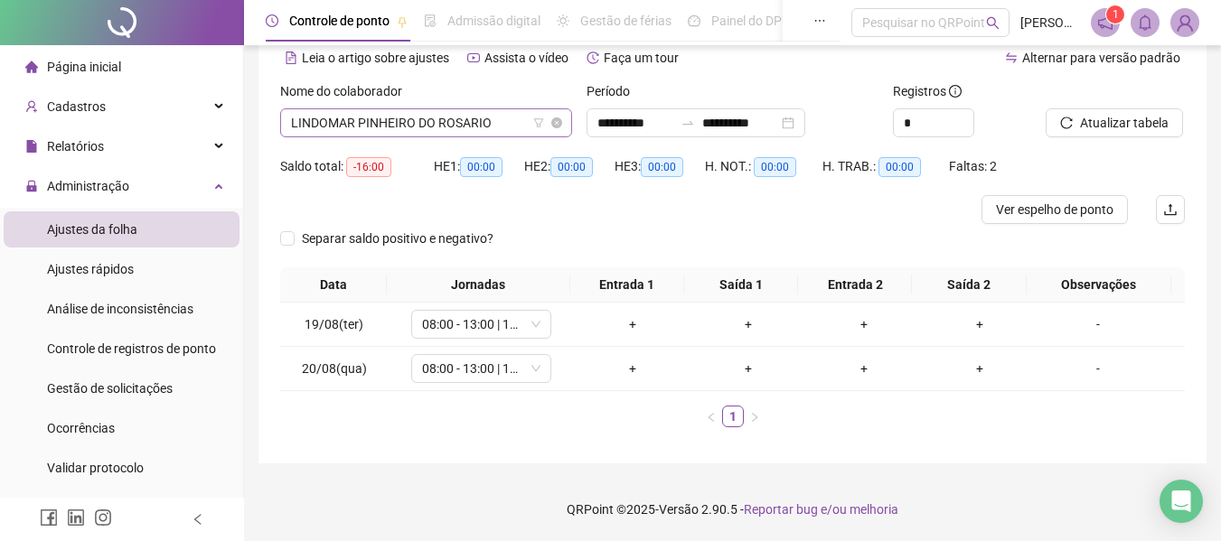
click at [438, 126] on span "LINDOMAR PINHEIRO DO ROSARIO" at bounding box center [426, 122] width 270 height 27
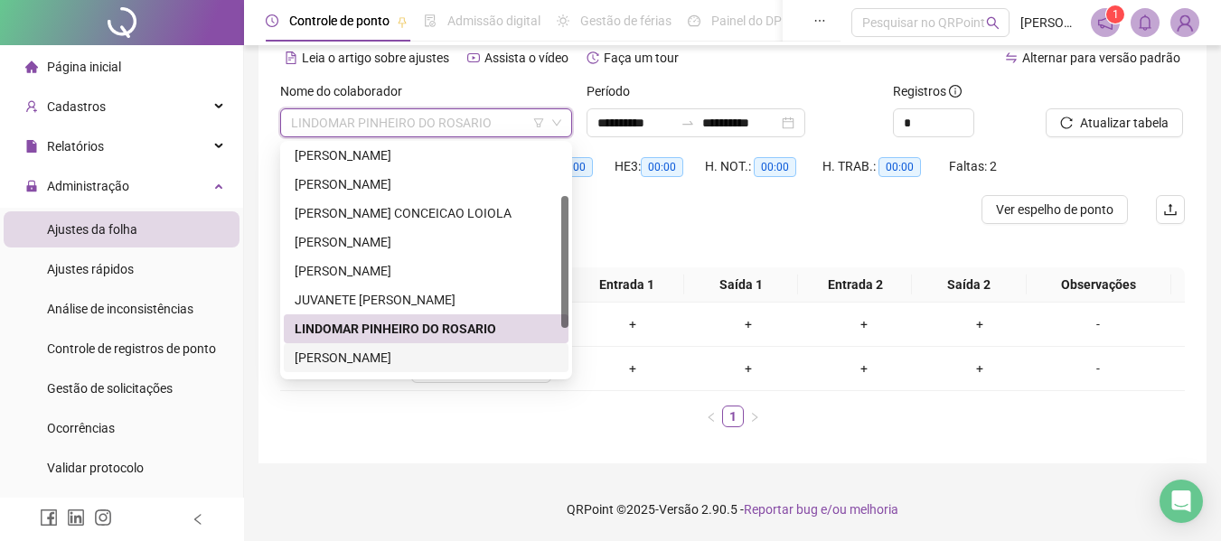
click at [416, 356] on div "LUIS PAULO DE JESUS LOUZEIRO" at bounding box center [426, 358] width 263 height 20
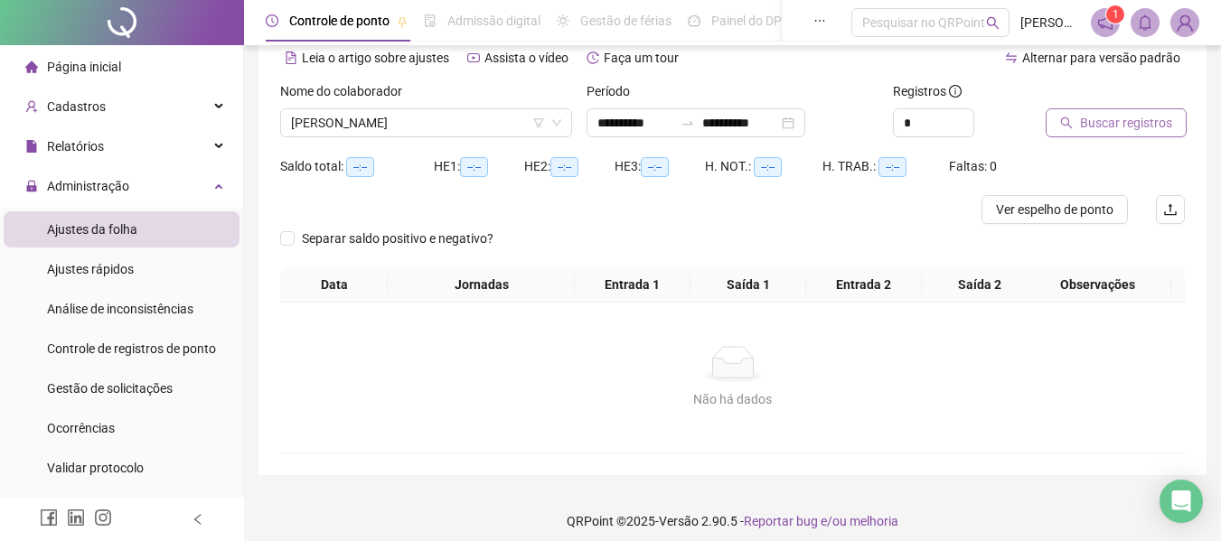
click at [1073, 114] on button "Buscar registros" at bounding box center [1115, 122] width 141 height 29
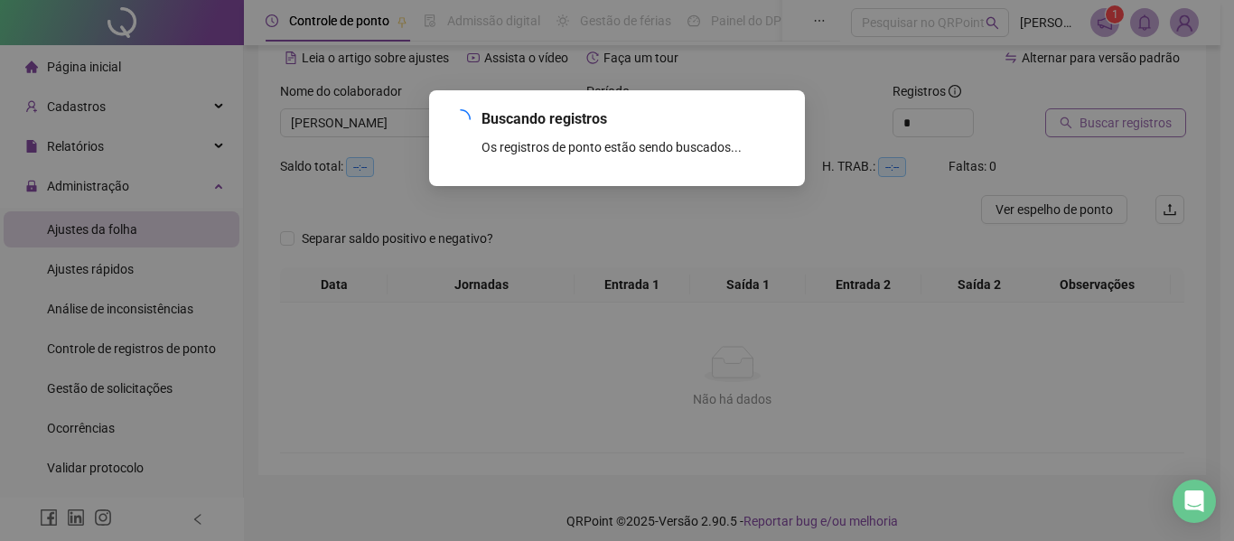
click at [1073, 118] on div "Buscando registros Os registros de ponto estão sendo buscados... OK" at bounding box center [617, 270] width 1234 height 541
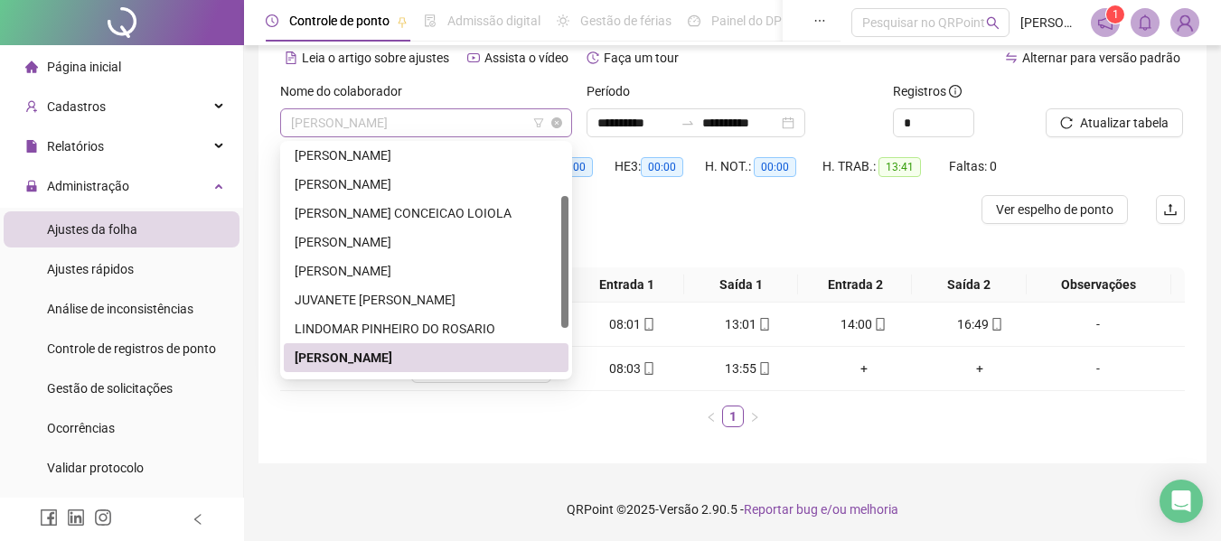
click at [407, 113] on span "LUIS PAULO DE JESUS LOUZEIRO" at bounding box center [426, 122] width 270 height 27
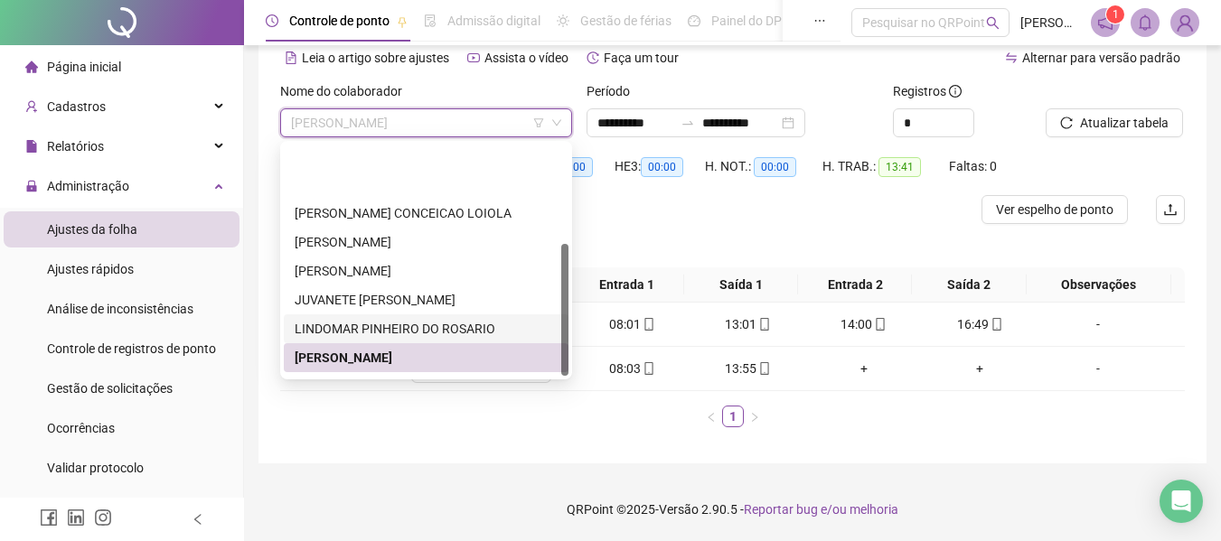
scroll to position [173, 0]
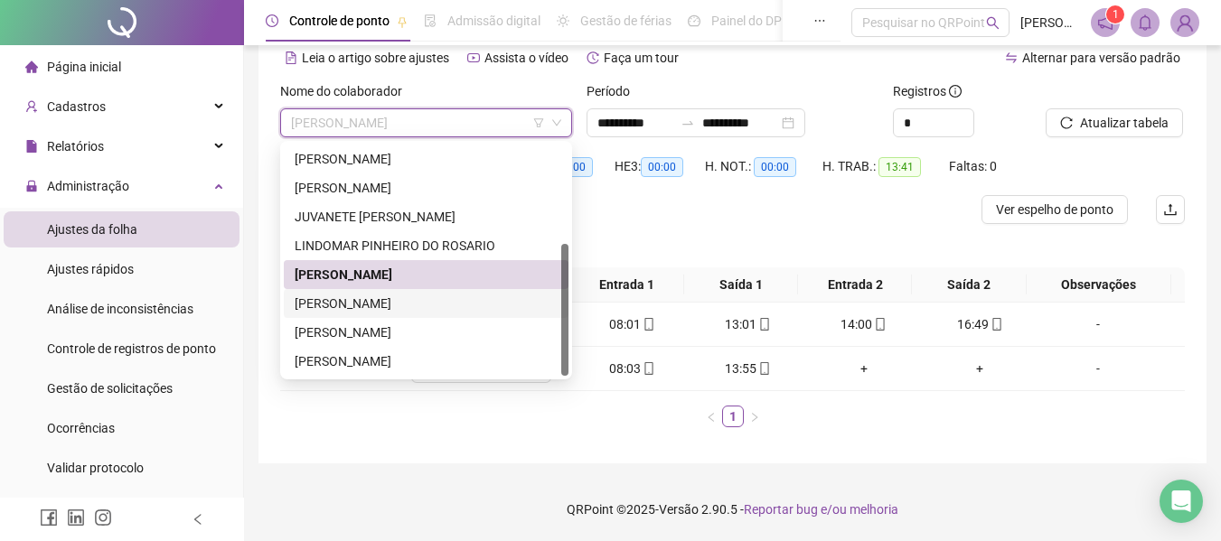
click at [478, 294] on div "MAITHE CARLA SILVA DE SOUZA" at bounding box center [426, 304] width 263 height 20
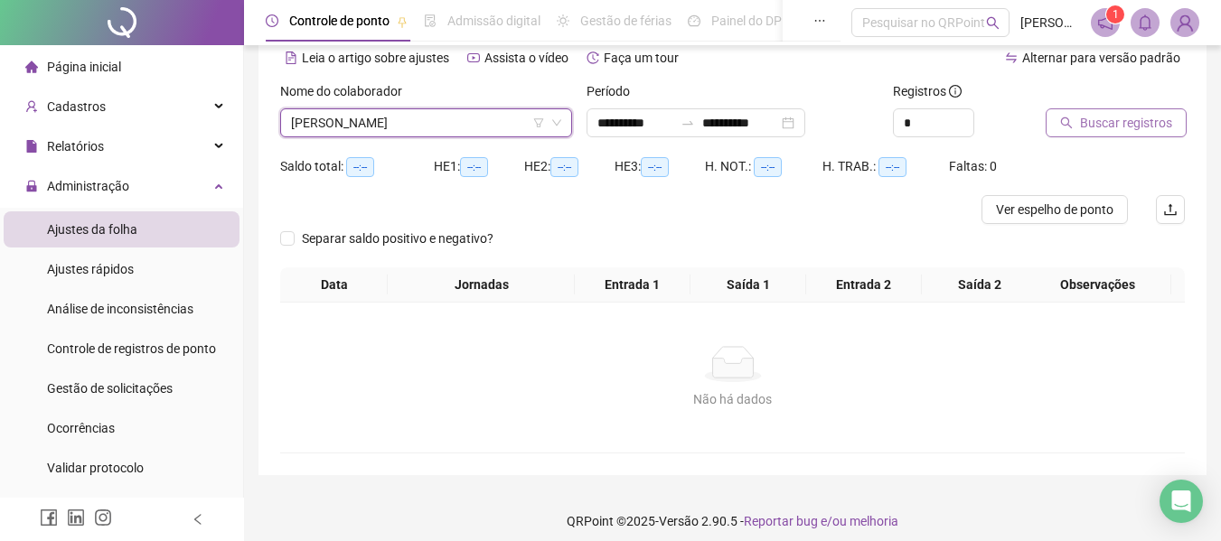
click at [1148, 123] on span "Buscar registros" at bounding box center [1126, 123] width 92 height 20
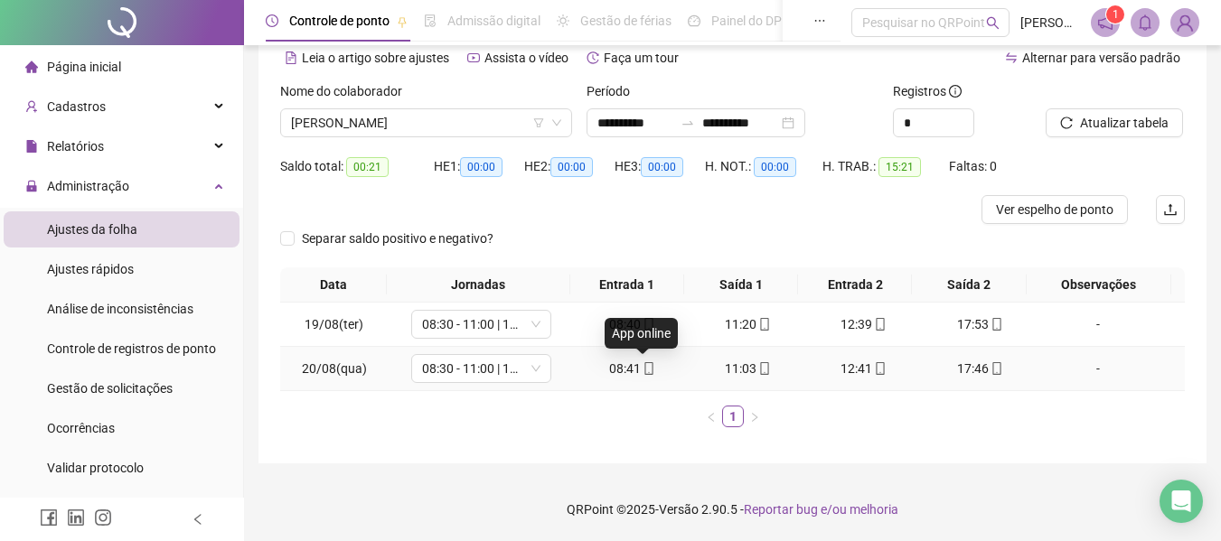
click at [645, 374] on icon "mobile" at bounding box center [649, 368] width 8 height 13
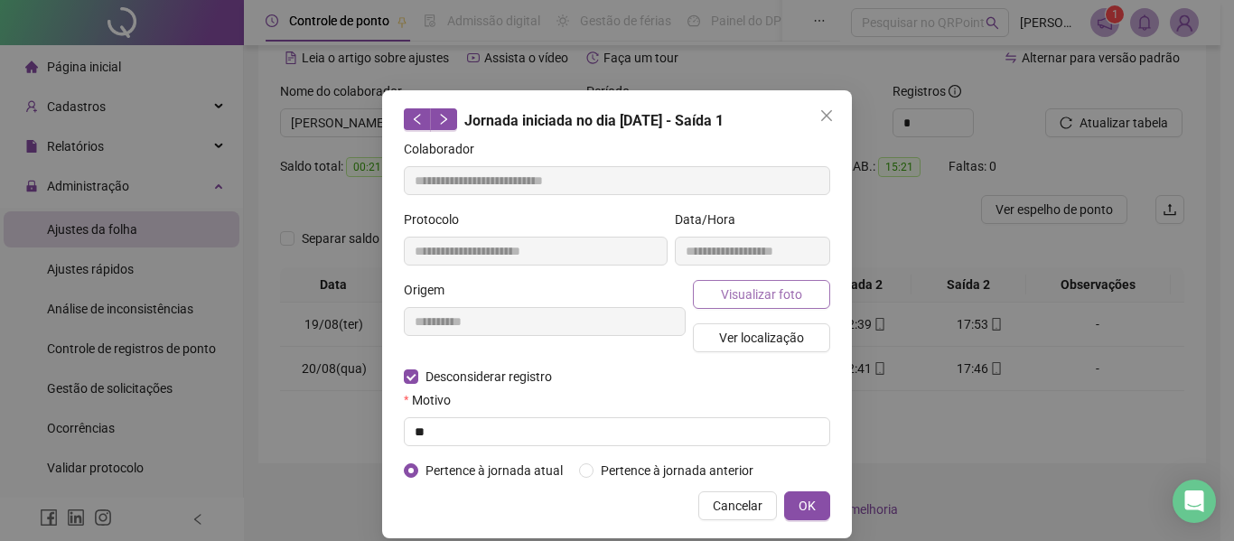
type input "**********"
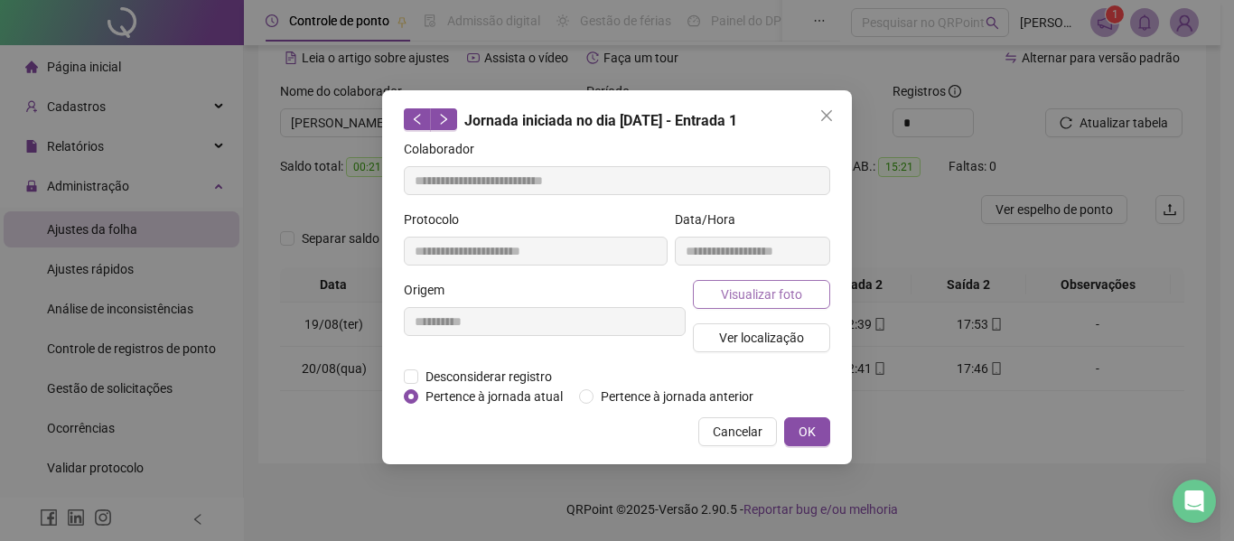
click at [773, 287] on span "Visualizar foto" at bounding box center [761, 295] width 81 height 20
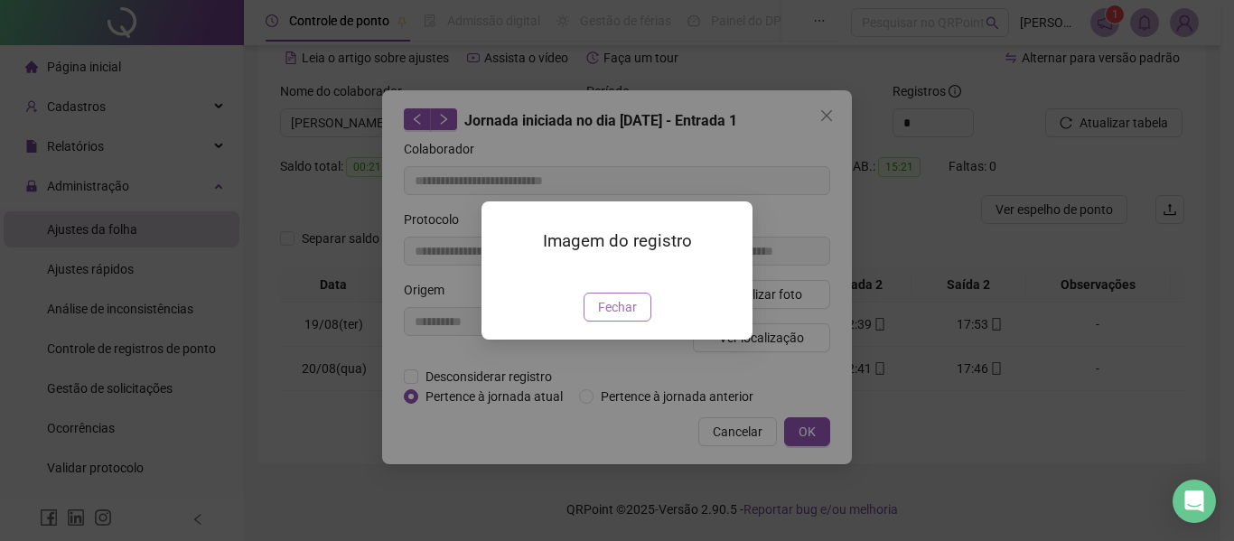
click at [609, 322] on button "Fechar" at bounding box center [618, 307] width 68 height 29
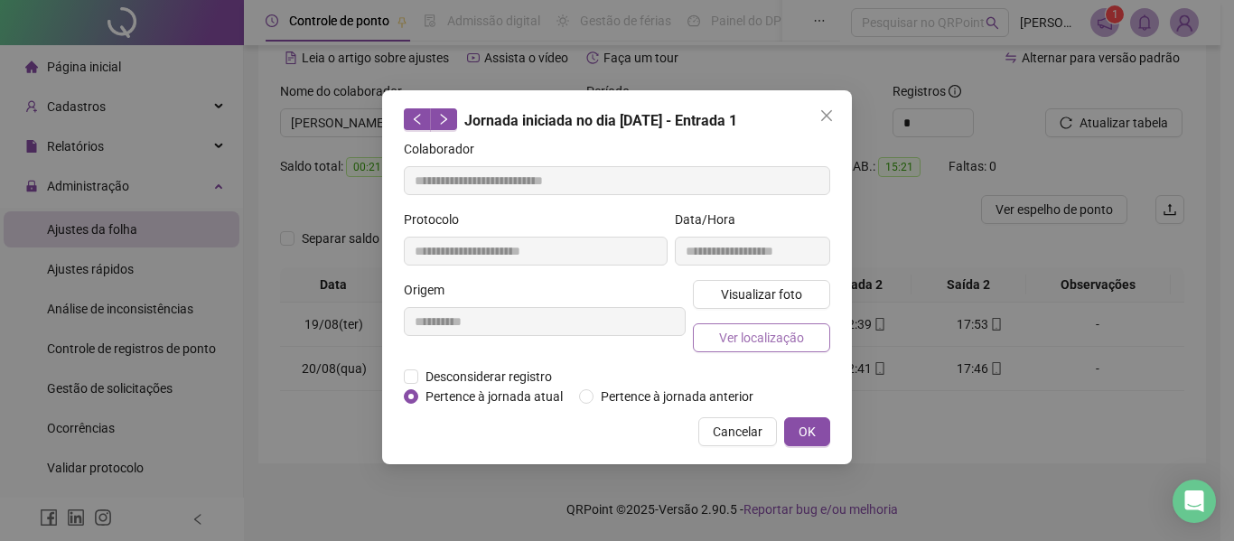
click at [772, 343] on span "Ver localização" at bounding box center [761, 338] width 85 height 20
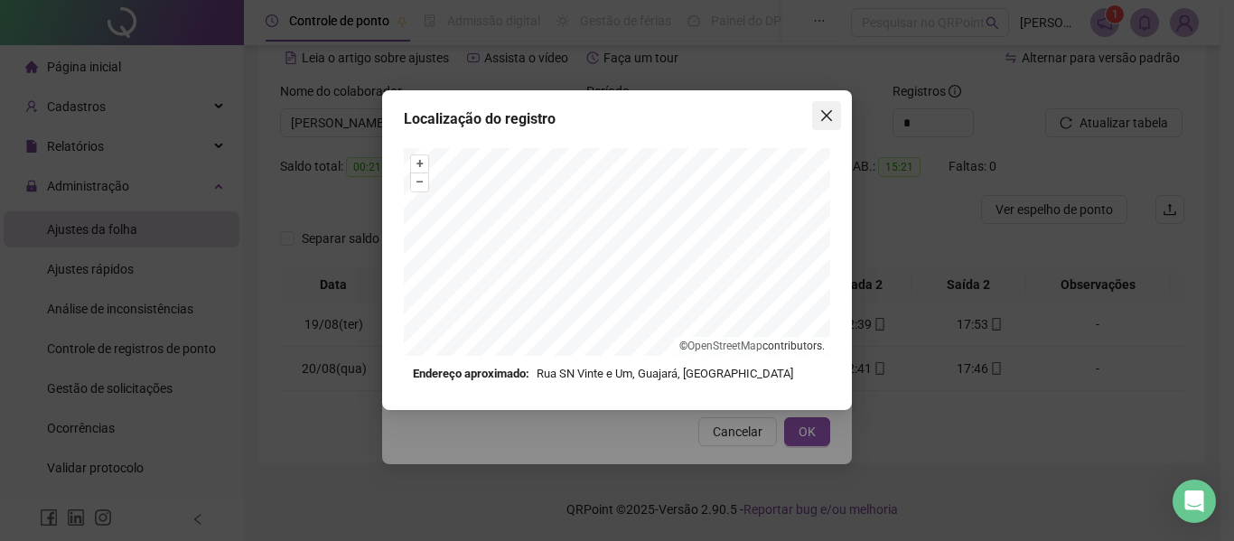
click at [828, 110] on icon "close" at bounding box center [826, 115] width 14 height 14
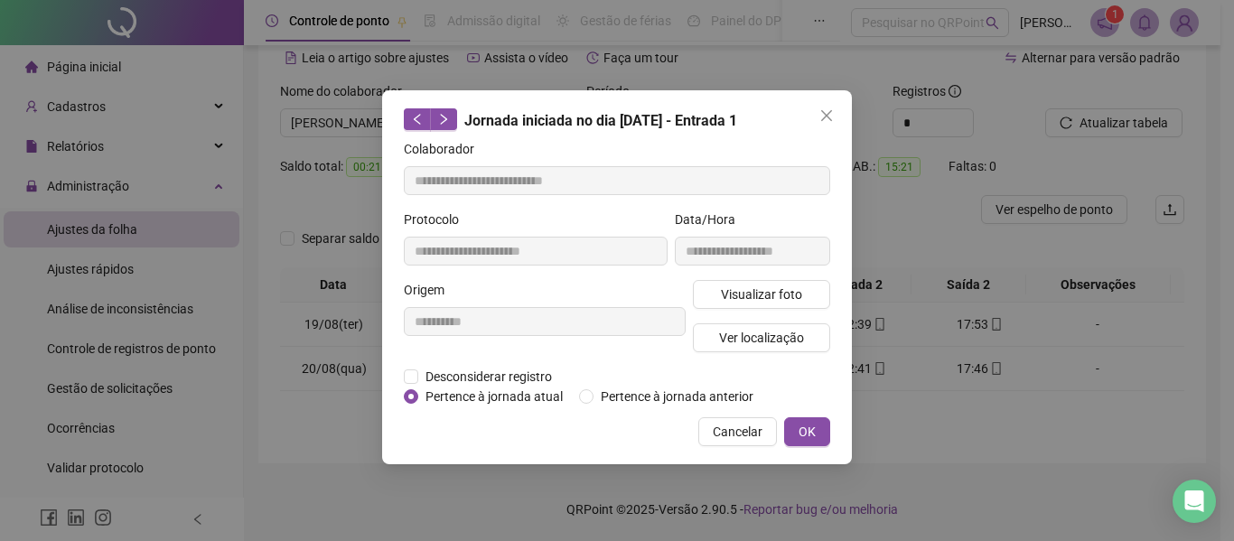
click at [828, 114] on icon "close" at bounding box center [826, 115] width 11 height 11
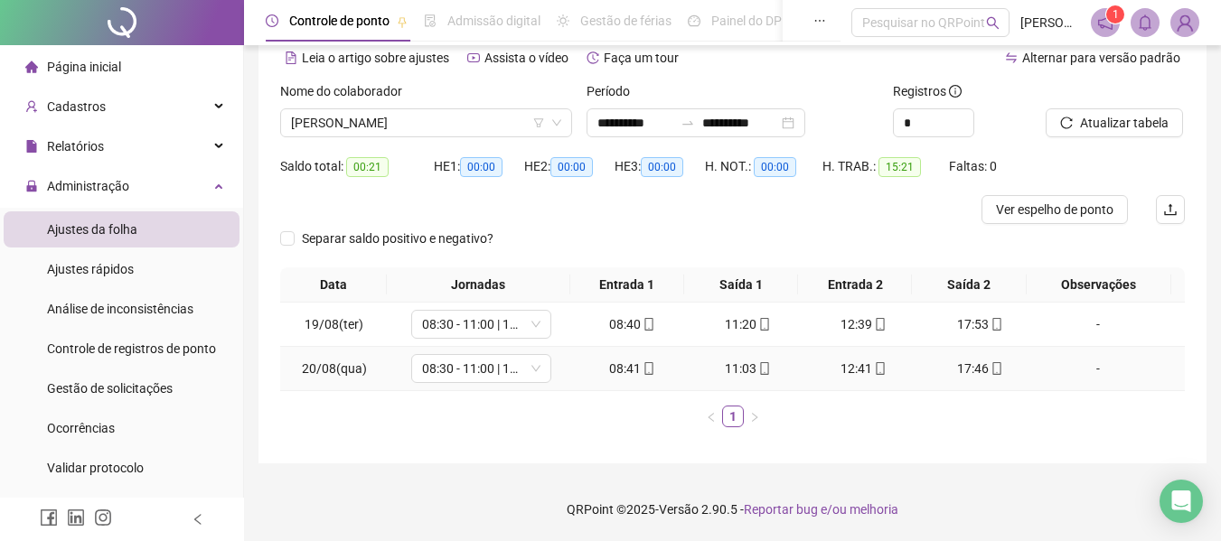
click at [758, 373] on icon "mobile" at bounding box center [764, 368] width 13 height 13
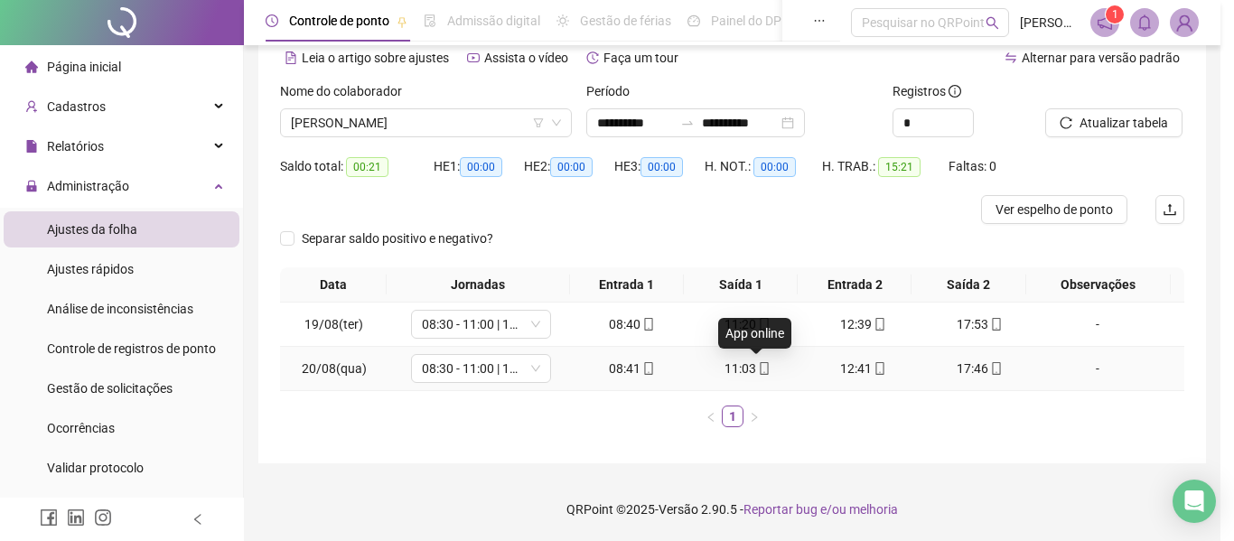
type input "**********"
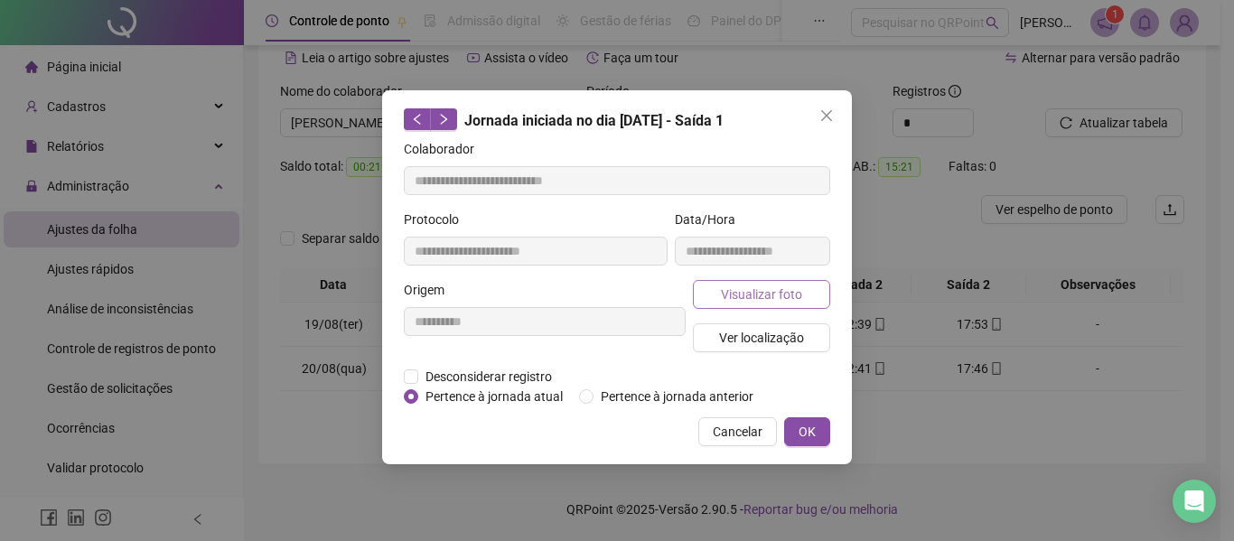
click at [755, 297] on span "Visualizar foto" at bounding box center [761, 295] width 81 height 20
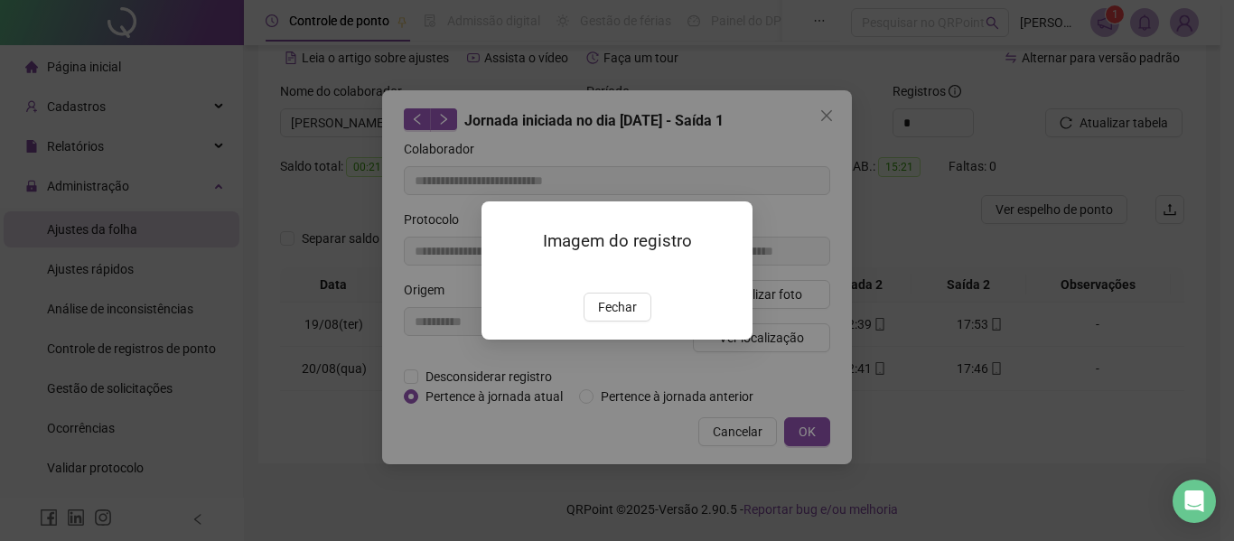
click at [611, 317] on span "Fechar" at bounding box center [617, 307] width 39 height 20
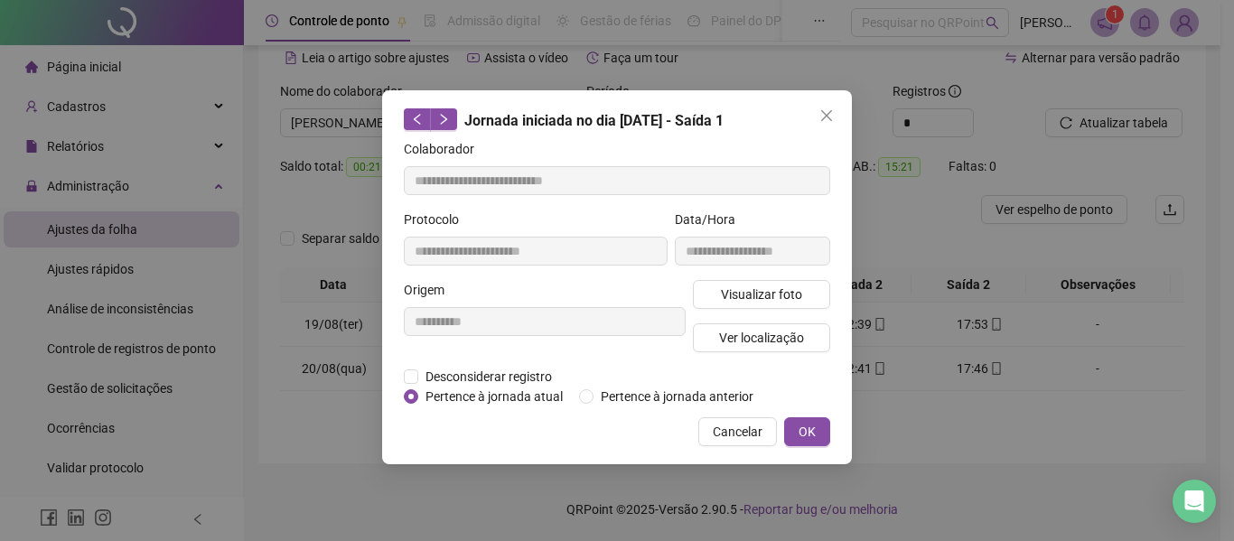
click at [825, 118] on icon "close" at bounding box center [826, 115] width 11 height 11
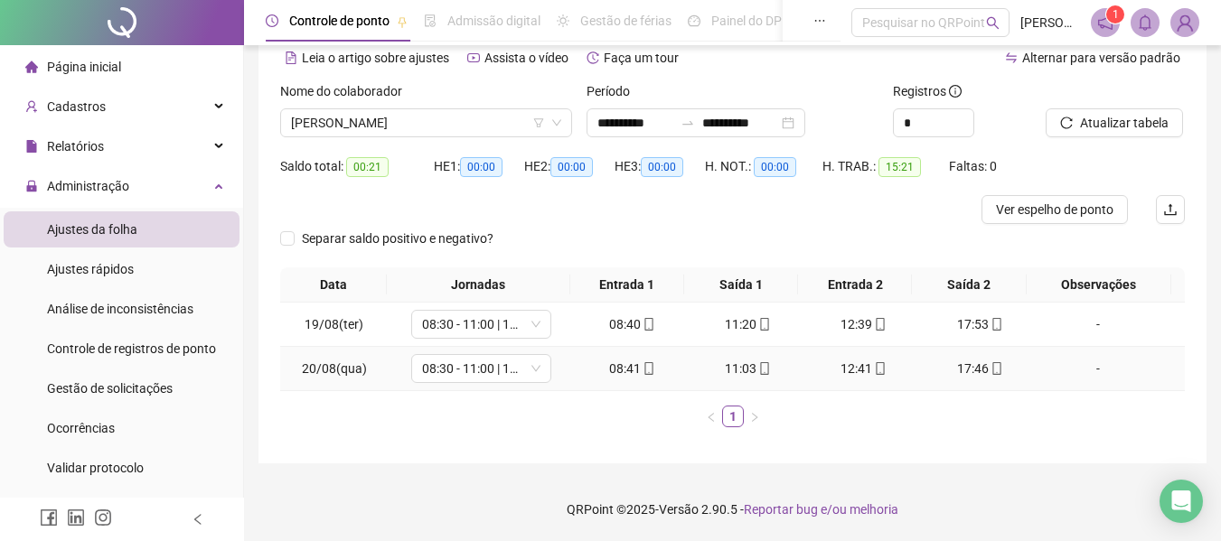
click at [877, 372] on div "12:41" at bounding box center [863, 369] width 101 height 20
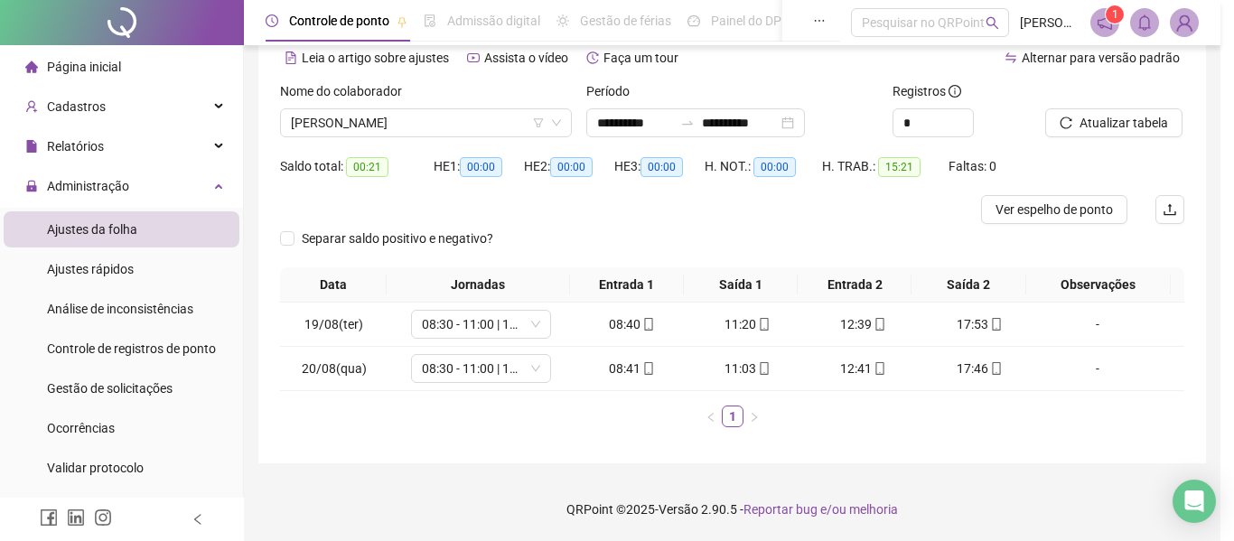
type input "**********"
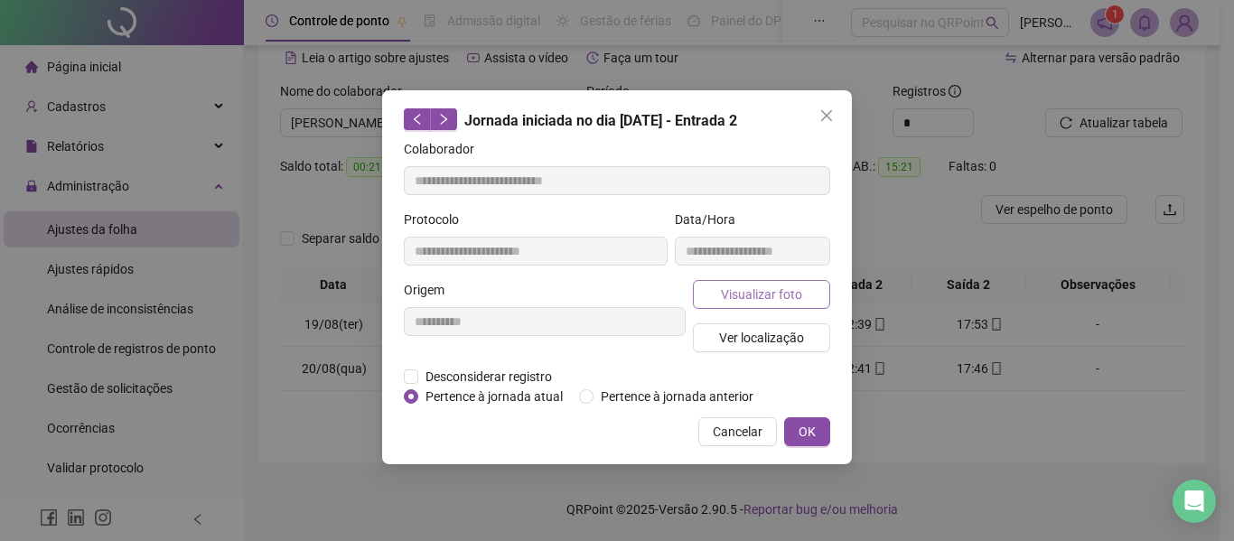
click at [794, 295] on span "Visualizar foto" at bounding box center [761, 295] width 81 height 20
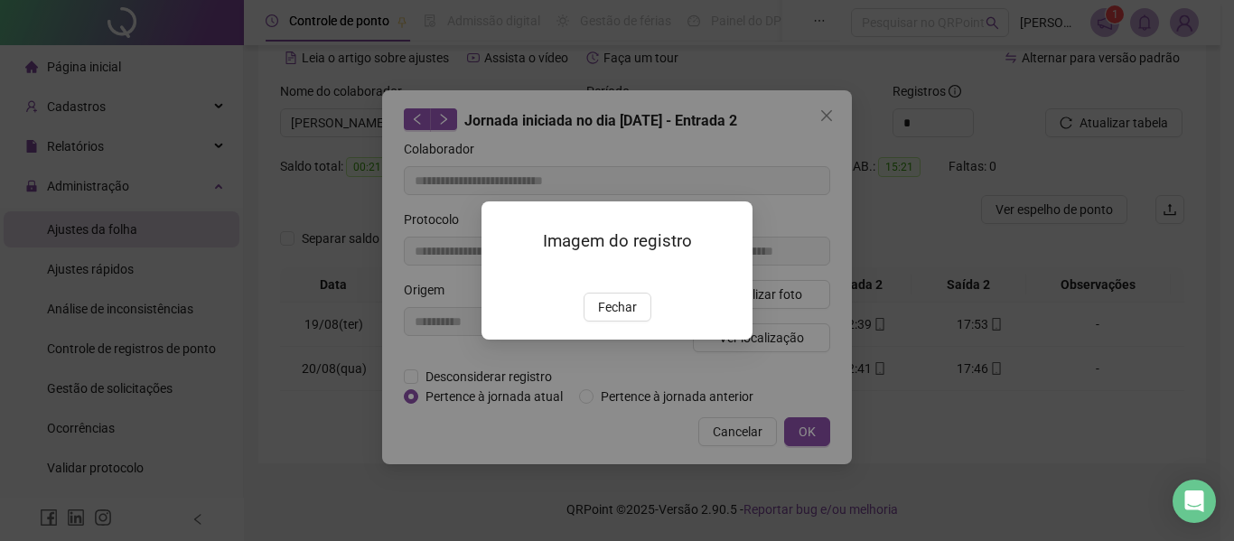
drag, startPoint x: 633, startPoint y: 407, endPoint x: 679, endPoint y: 369, distance: 59.7
click at [633, 317] on span "Fechar" at bounding box center [617, 307] width 39 height 20
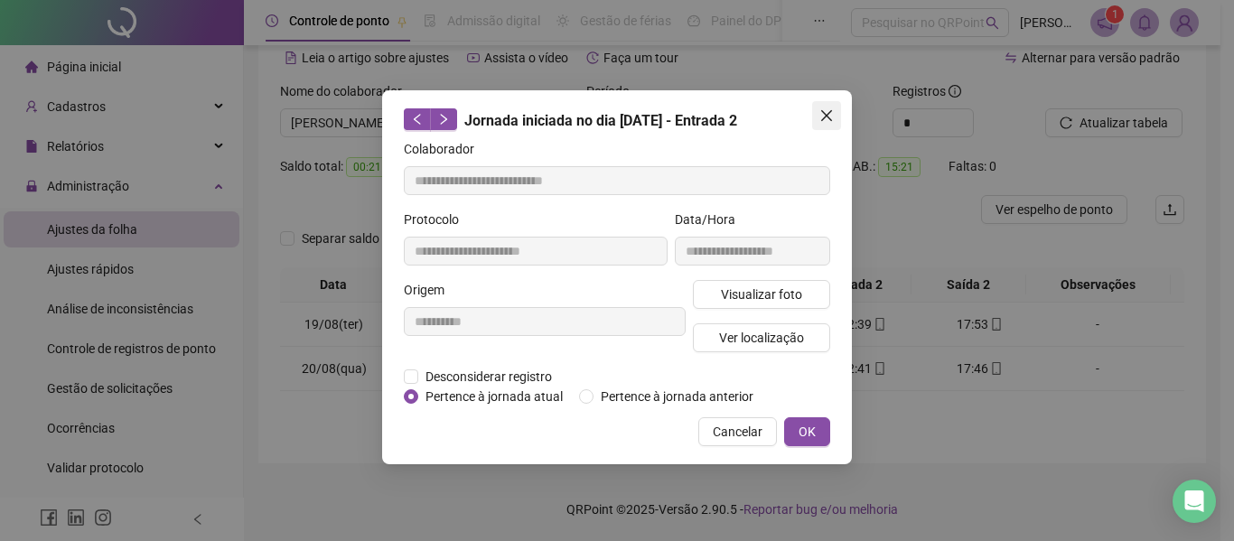
click at [828, 121] on icon "close" at bounding box center [826, 115] width 14 height 14
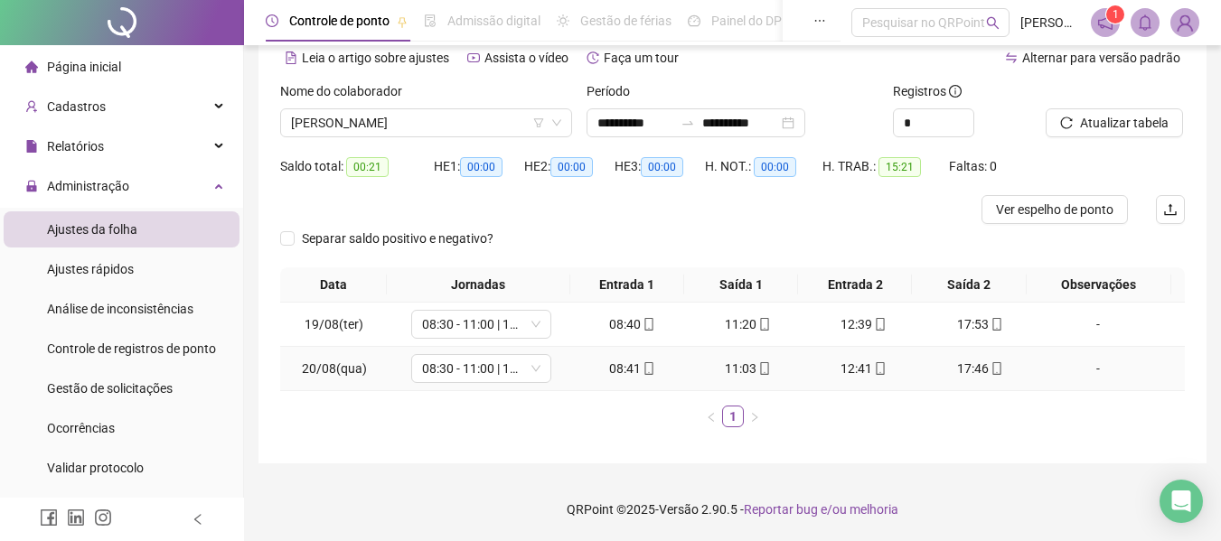
click at [990, 371] on icon "mobile" at bounding box center [996, 368] width 13 height 13
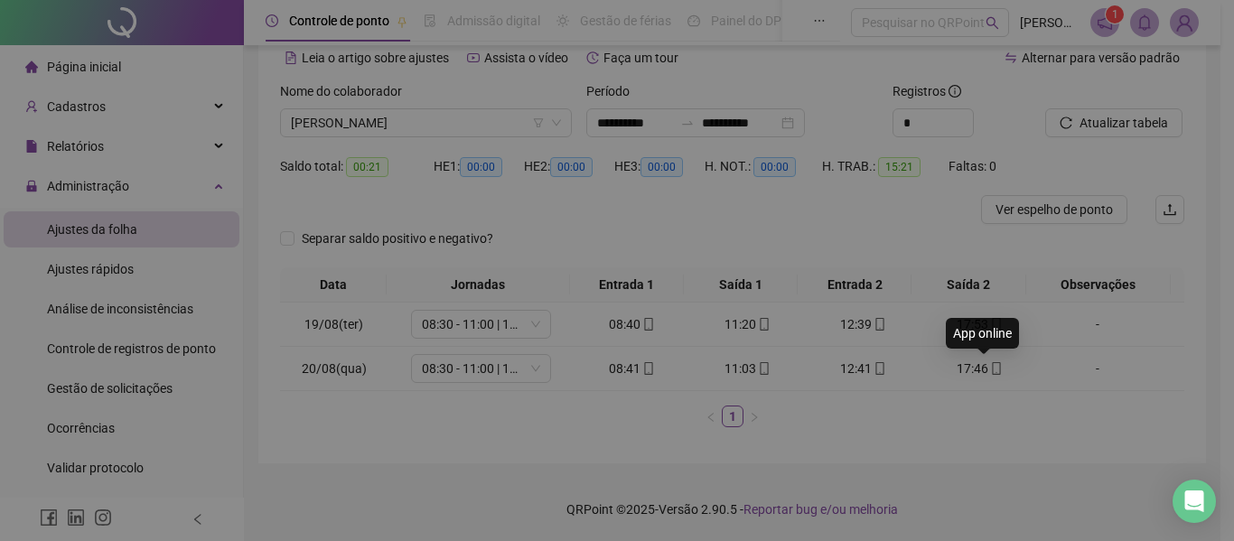
type input "**********"
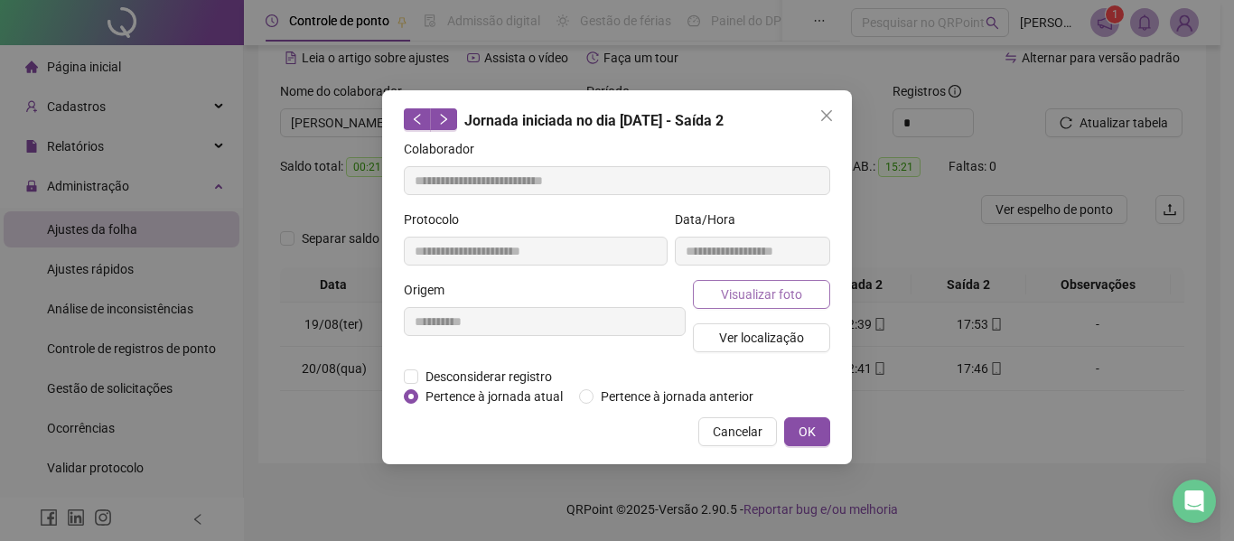
click at [828, 296] on button "Visualizar foto" at bounding box center [761, 294] width 137 height 29
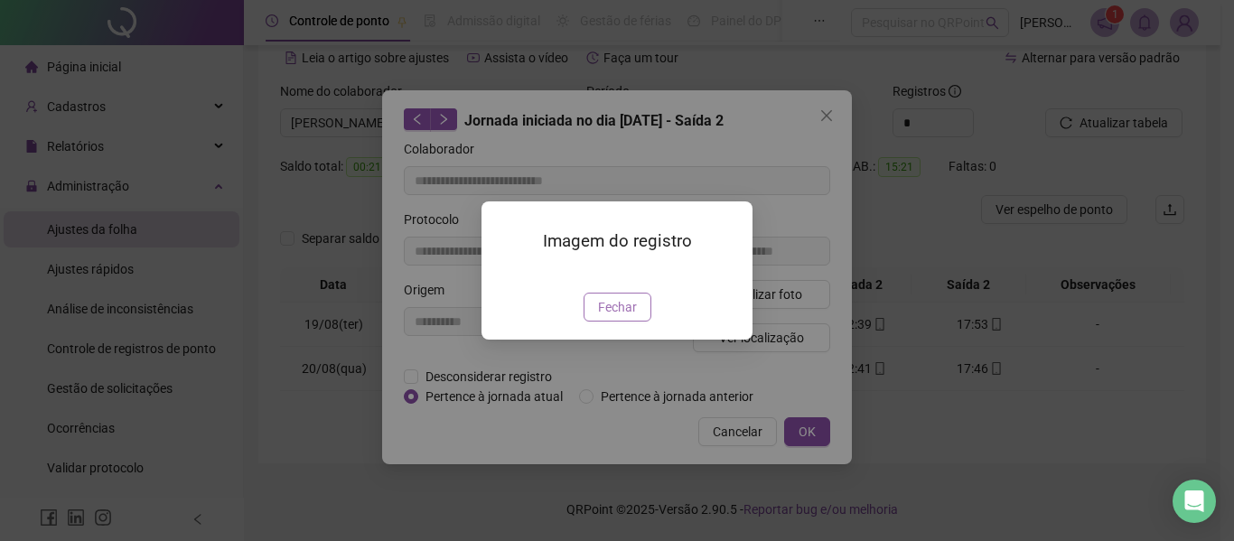
click at [596, 322] on button "Fechar" at bounding box center [618, 307] width 68 height 29
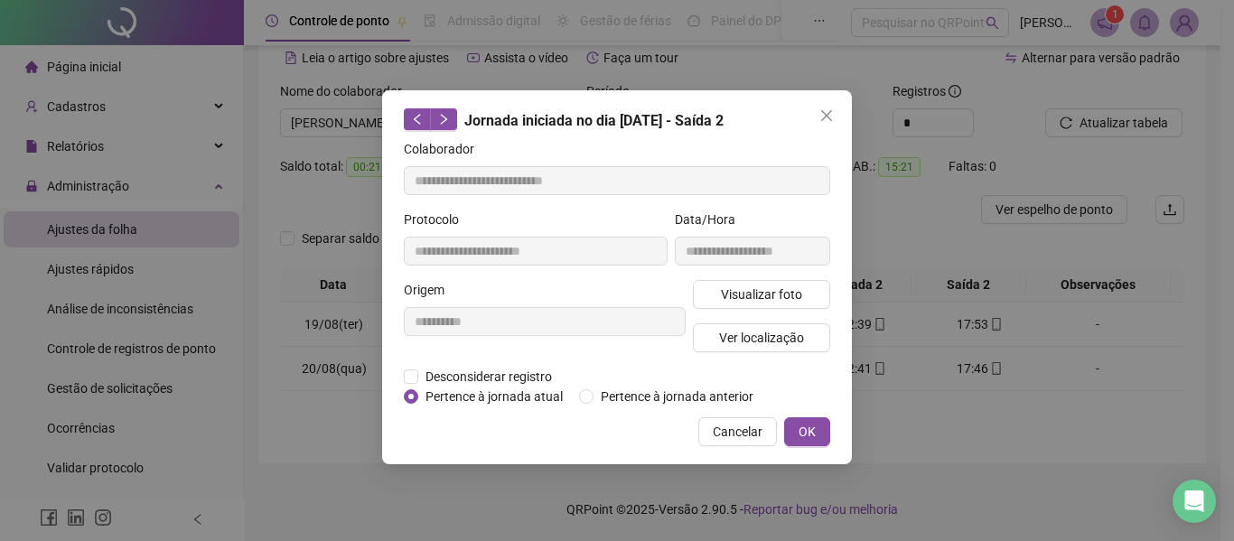
click at [825, 120] on icon "close" at bounding box center [826, 115] width 14 height 14
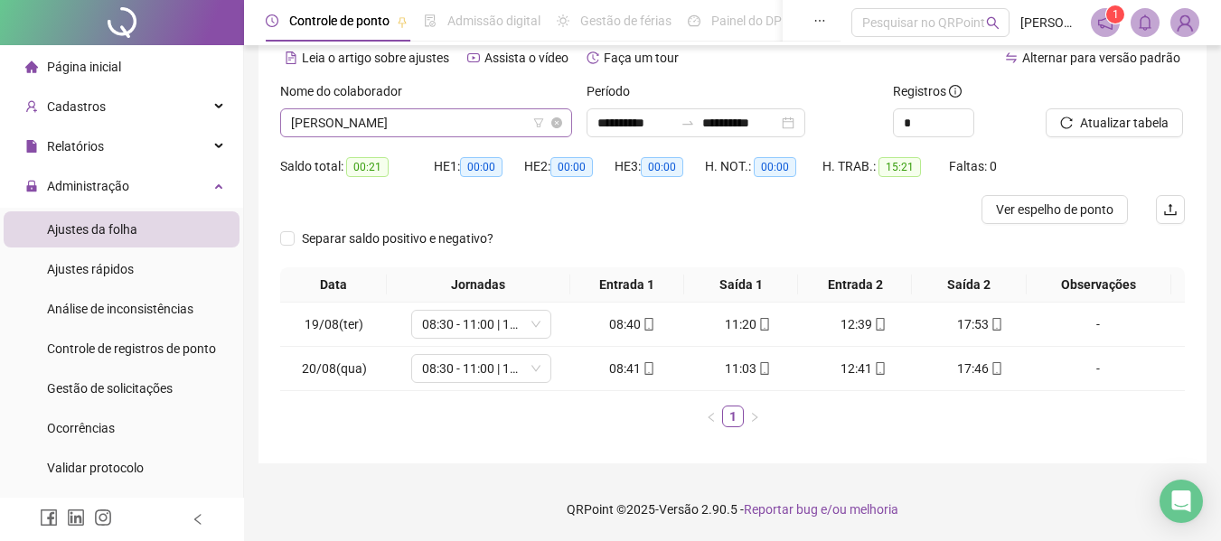
click at [466, 127] on span "MAITHE CARLA SILVA DE SOUZA" at bounding box center [426, 122] width 270 height 27
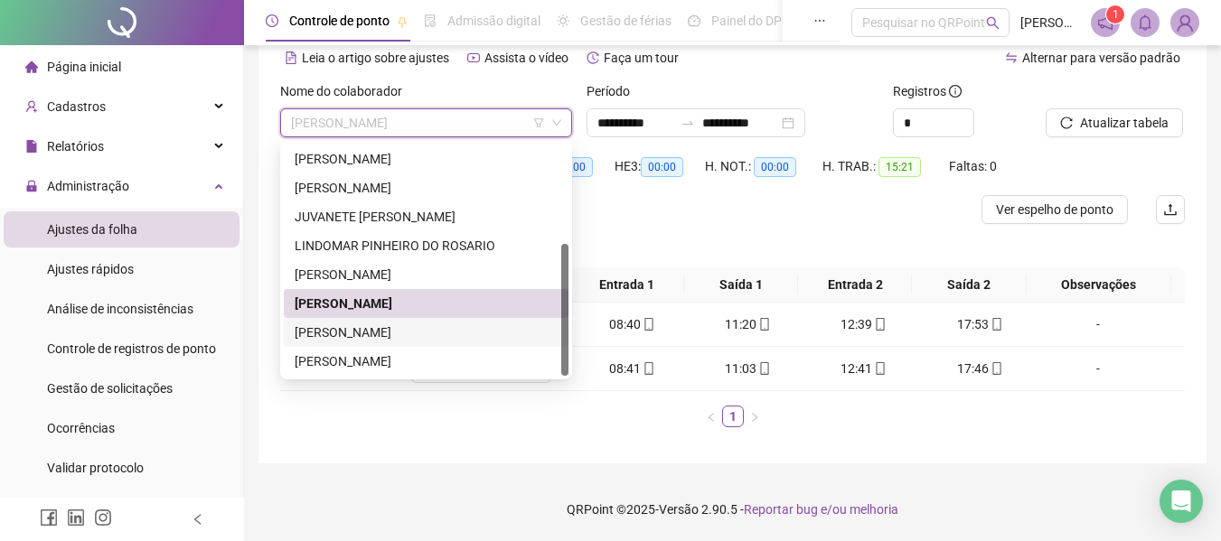
click at [455, 334] on div "MATEUS SILVA DE AVIZ" at bounding box center [426, 333] width 263 height 20
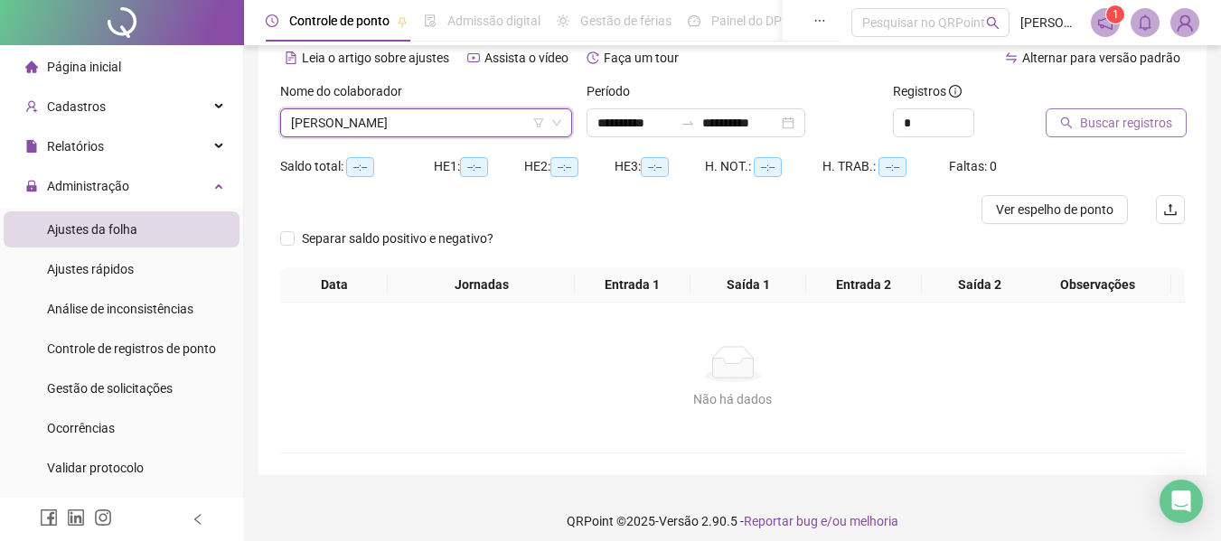
click at [1132, 111] on button "Buscar registros" at bounding box center [1115, 122] width 141 height 29
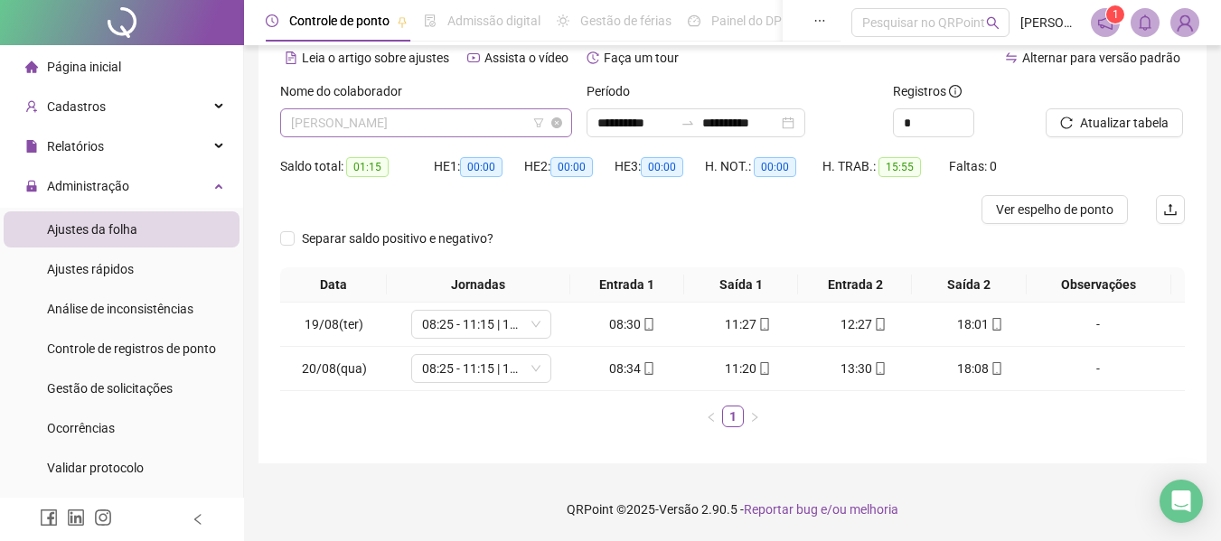
click at [461, 122] on span "MATEUS SILVA DE AVIZ" at bounding box center [426, 122] width 270 height 27
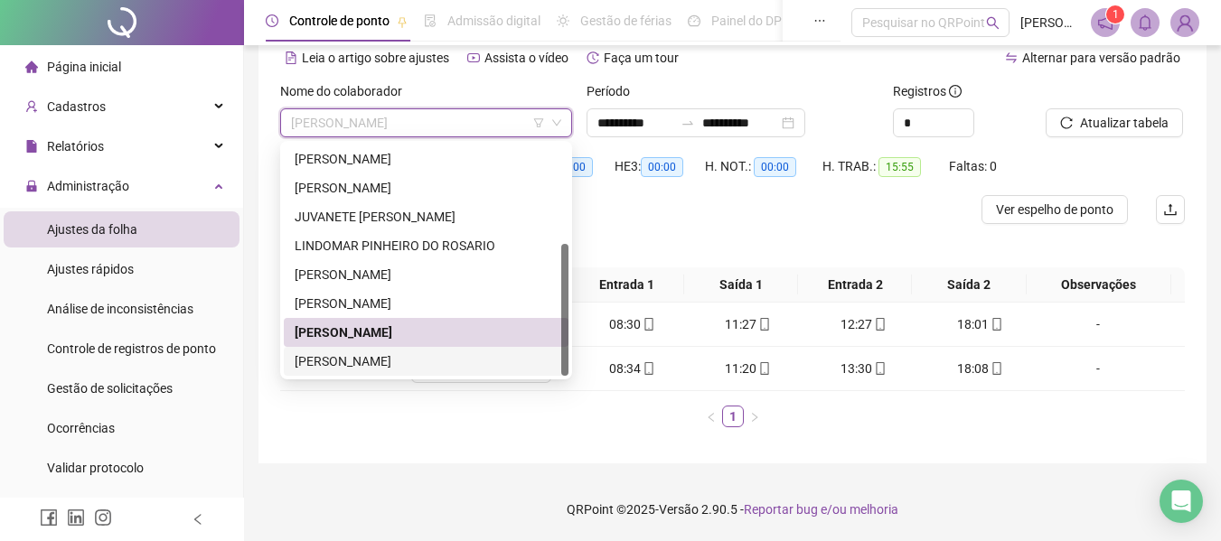
click at [412, 354] on div "SAMARA SANTOS DUARTE" at bounding box center [426, 361] width 263 height 20
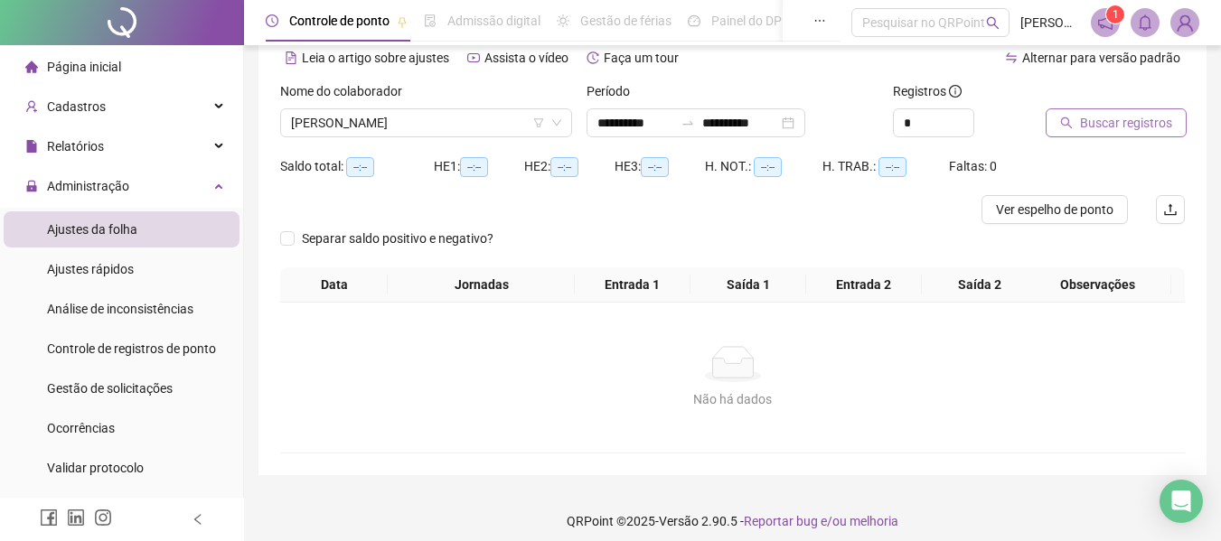
click at [1083, 124] on span "Buscar registros" at bounding box center [1126, 123] width 92 height 20
